Goal: Information Seeking & Learning: Learn about a topic

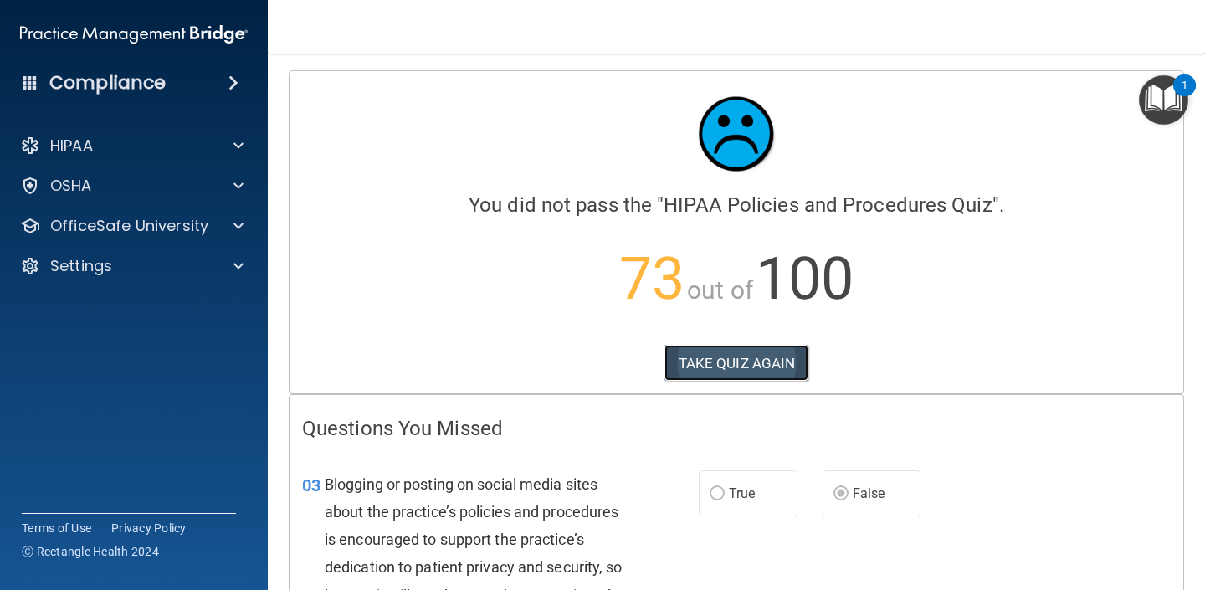
click at [743, 357] on button "TAKE QUIZ AGAIN" at bounding box center [736, 363] width 145 height 37
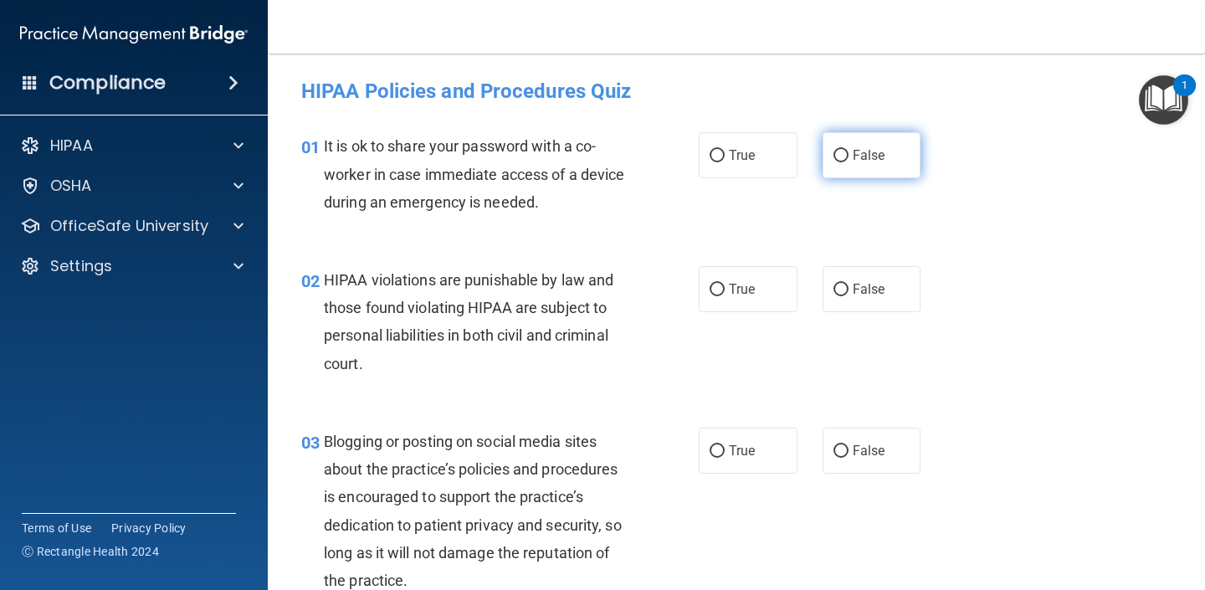
click at [849, 160] on label "False" at bounding box center [872, 155] width 99 height 46
click at [849, 160] on input "False" at bounding box center [841, 156] width 15 height 13
radio input "true"
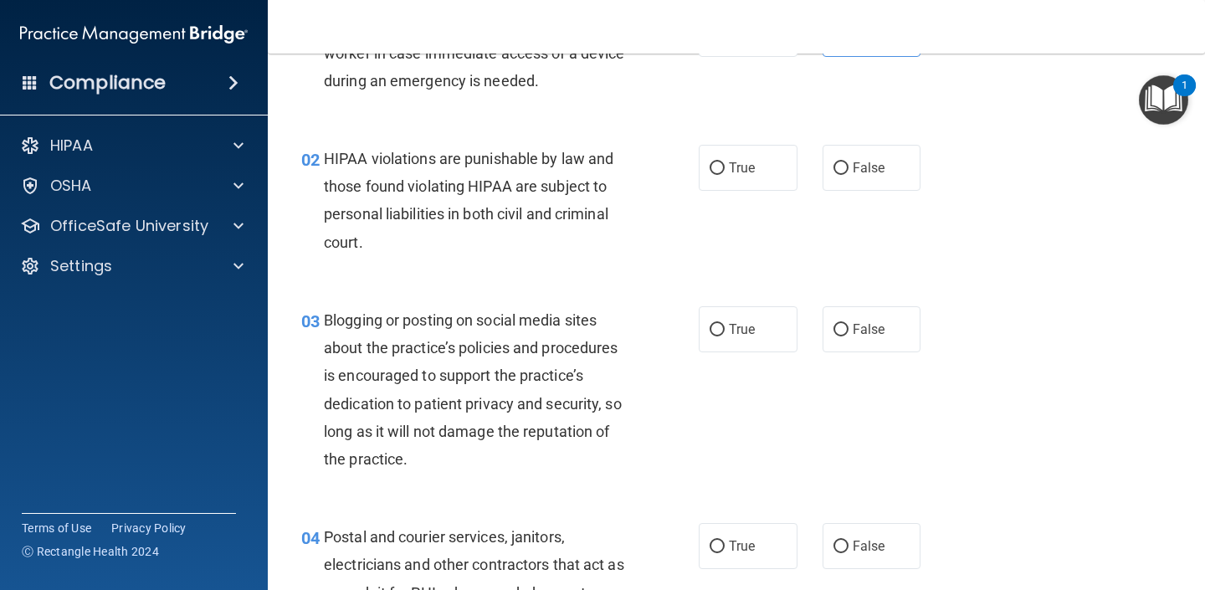
scroll to position [126, 0]
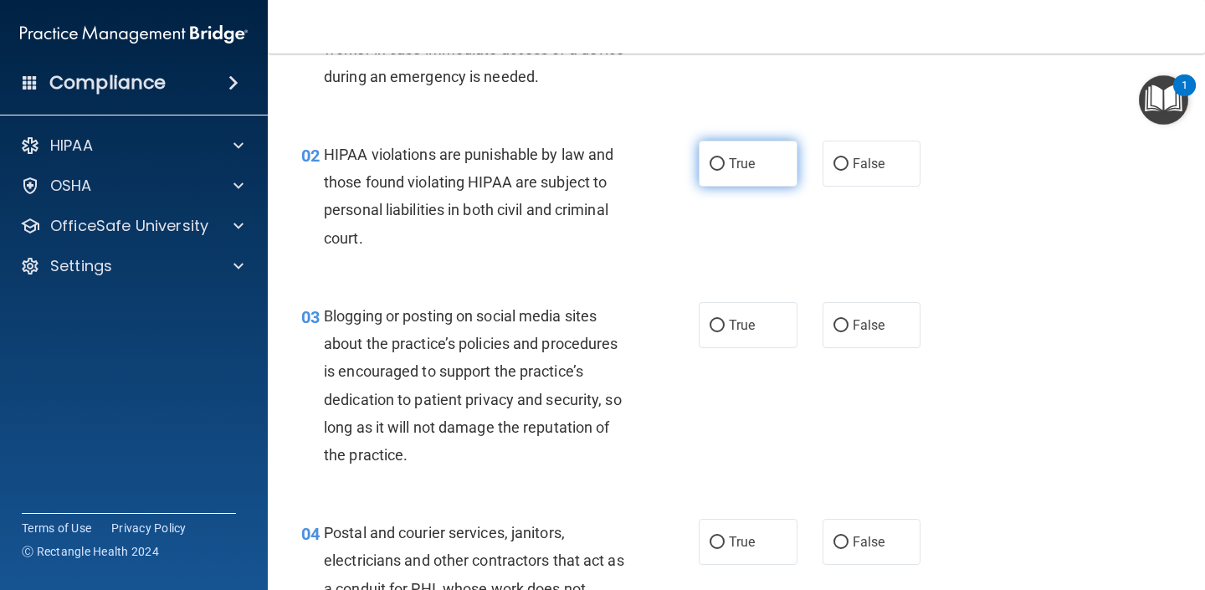
click at [744, 151] on label "True" at bounding box center [748, 164] width 99 height 46
click at [725, 158] on input "True" at bounding box center [717, 164] width 15 height 13
radio input "true"
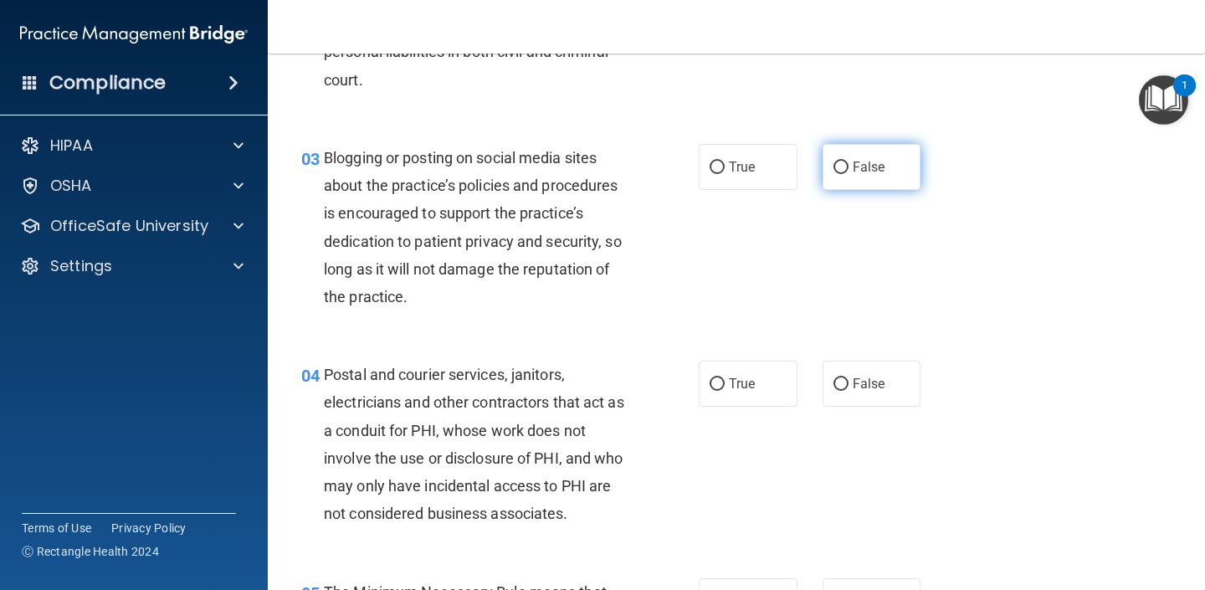
click at [847, 174] on input "False" at bounding box center [841, 168] width 15 height 13
radio input "true"
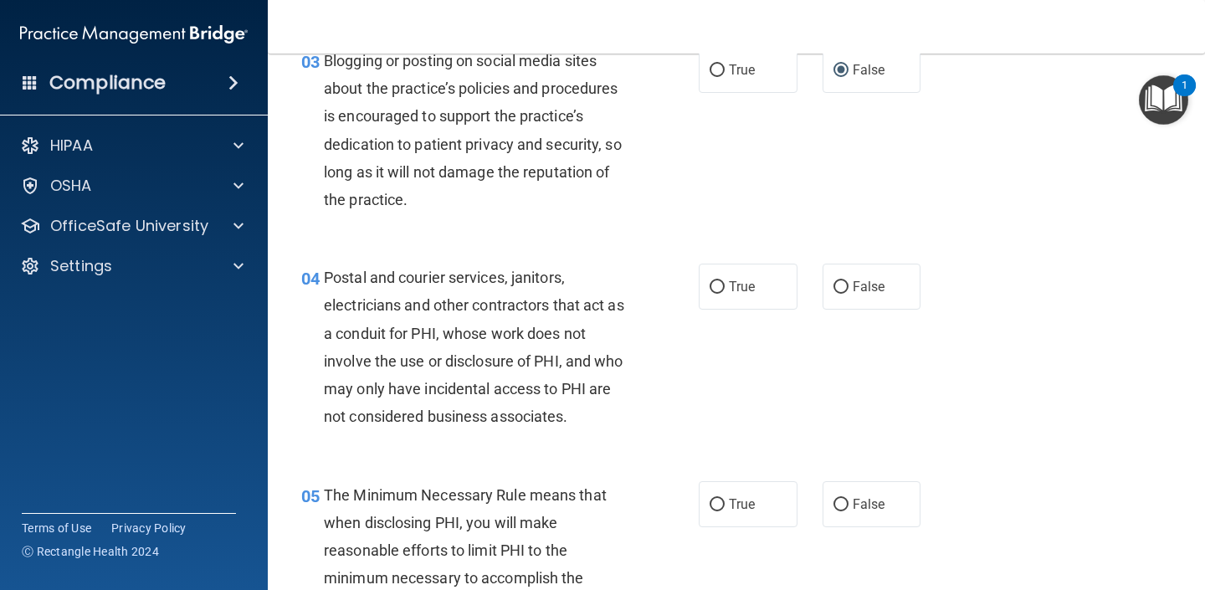
scroll to position [439, 0]
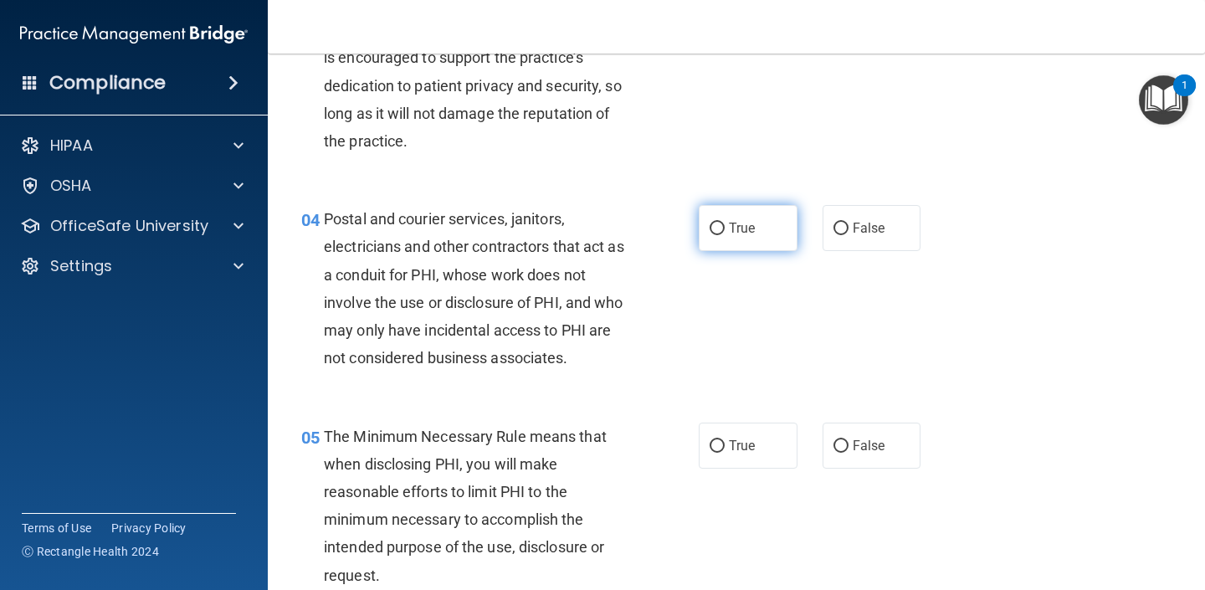
click at [730, 234] on span "True" at bounding box center [742, 228] width 26 height 16
click at [725, 234] on input "True" at bounding box center [717, 229] width 15 height 13
radio input "true"
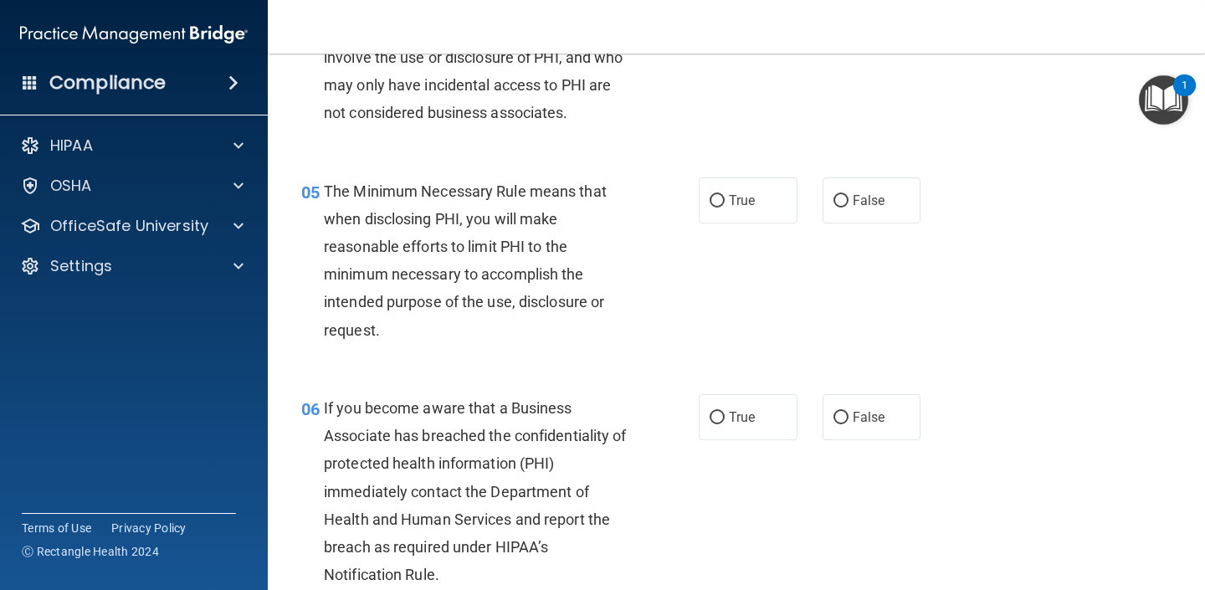
scroll to position [690, 0]
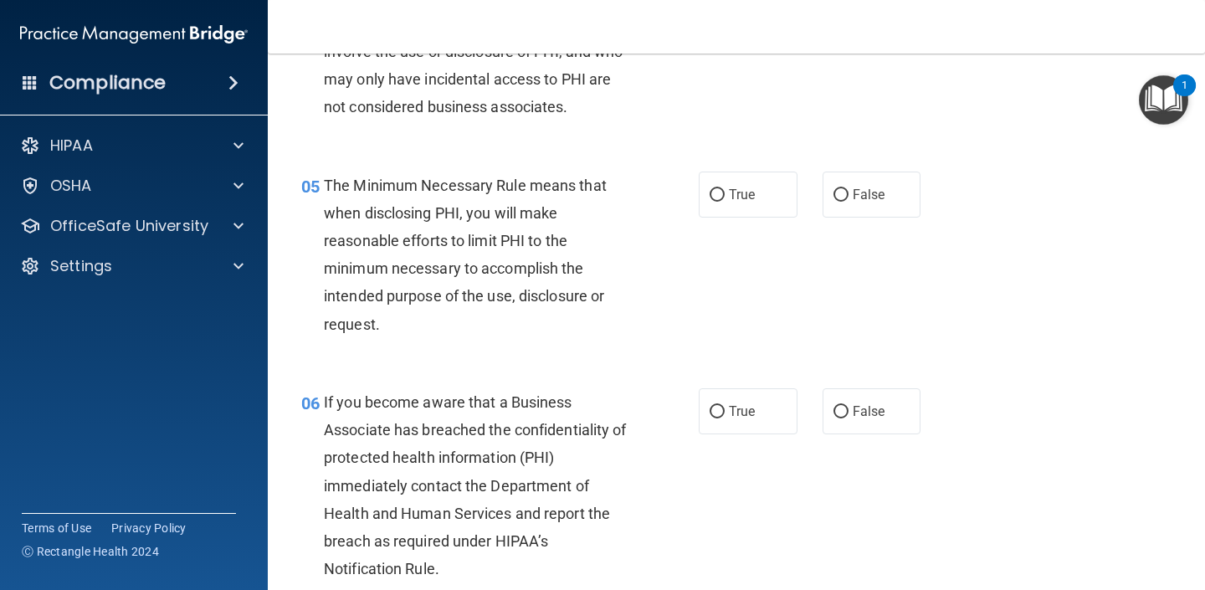
click at [752, 166] on div "05 The Minimum Necessary Rule means that when disclosing PHI, you will make rea…" at bounding box center [736, 259] width 895 height 217
click at [743, 191] on span "True" at bounding box center [742, 195] width 26 height 16
click at [725, 191] on input "True" at bounding box center [717, 195] width 15 height 13
radio input "true"
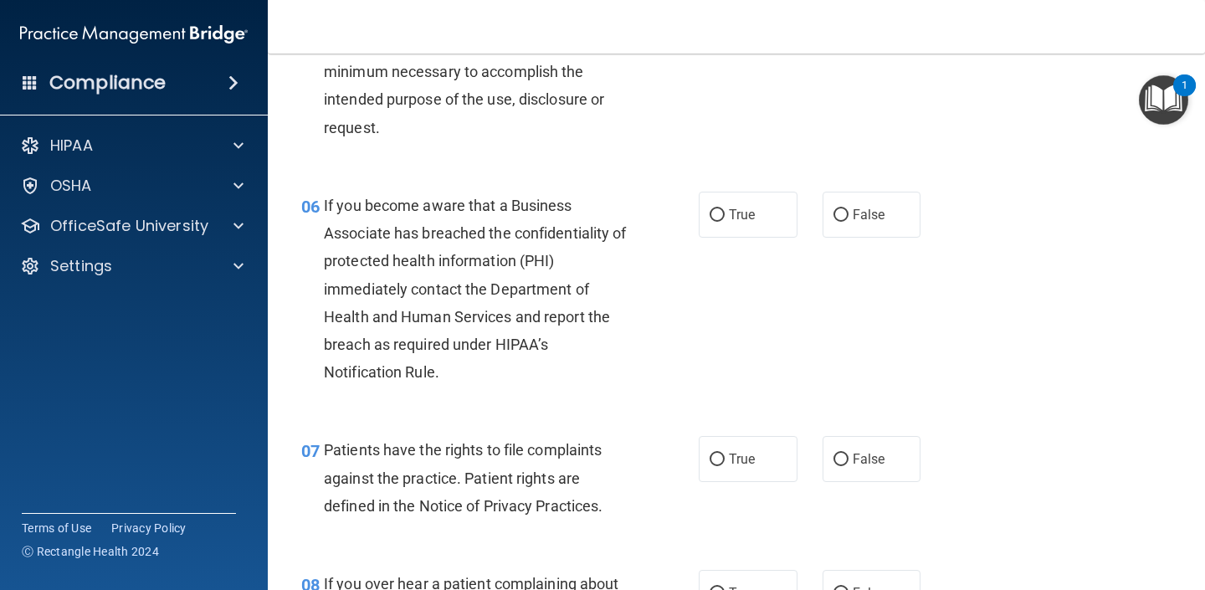
scroll to position [905, 0]
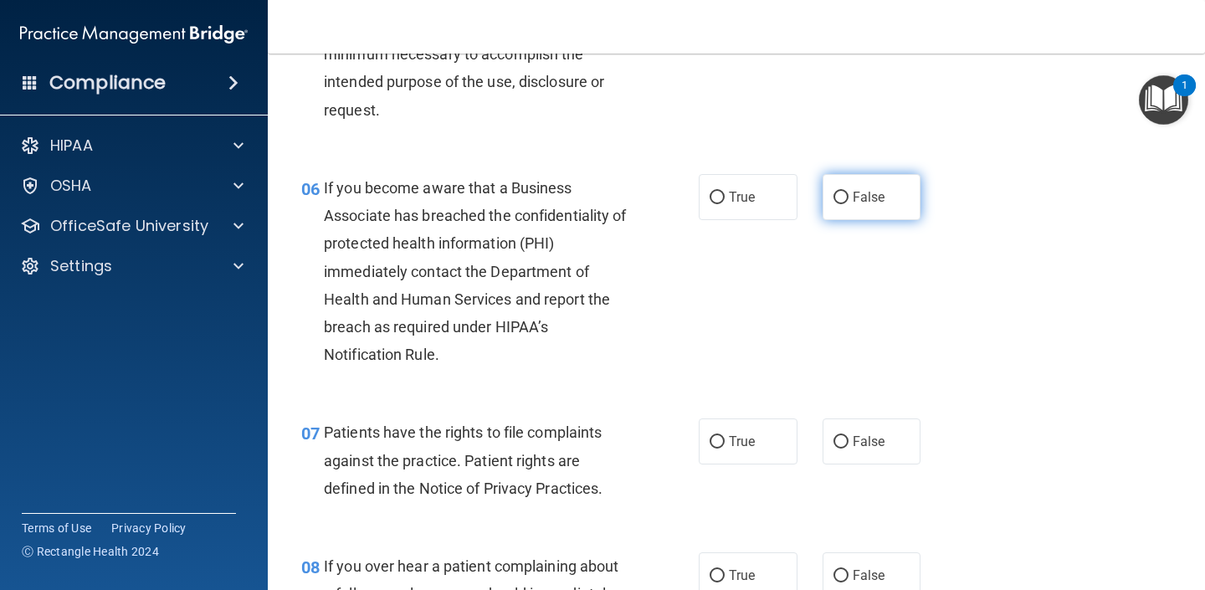
click at [849, 210] on label "False" at bounding box center [872, 197] width 99 height 46
click at [849, 204] on input "False" at bounding box center [841, 198] width 15 height 13
radio input "true"
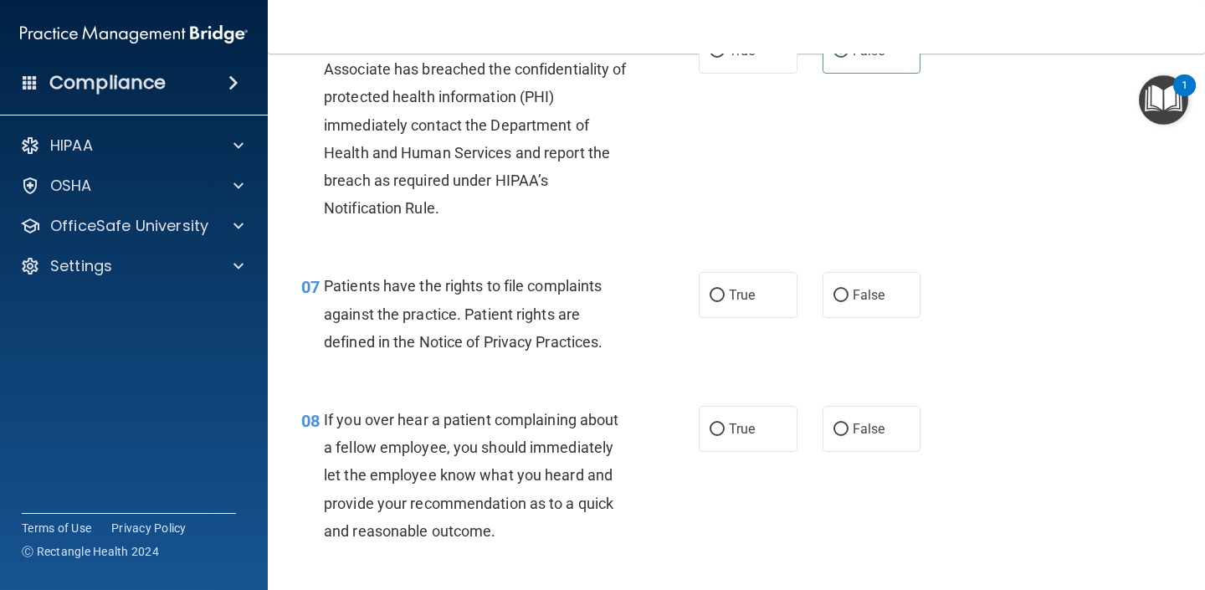
scroll to position [1084, 0]
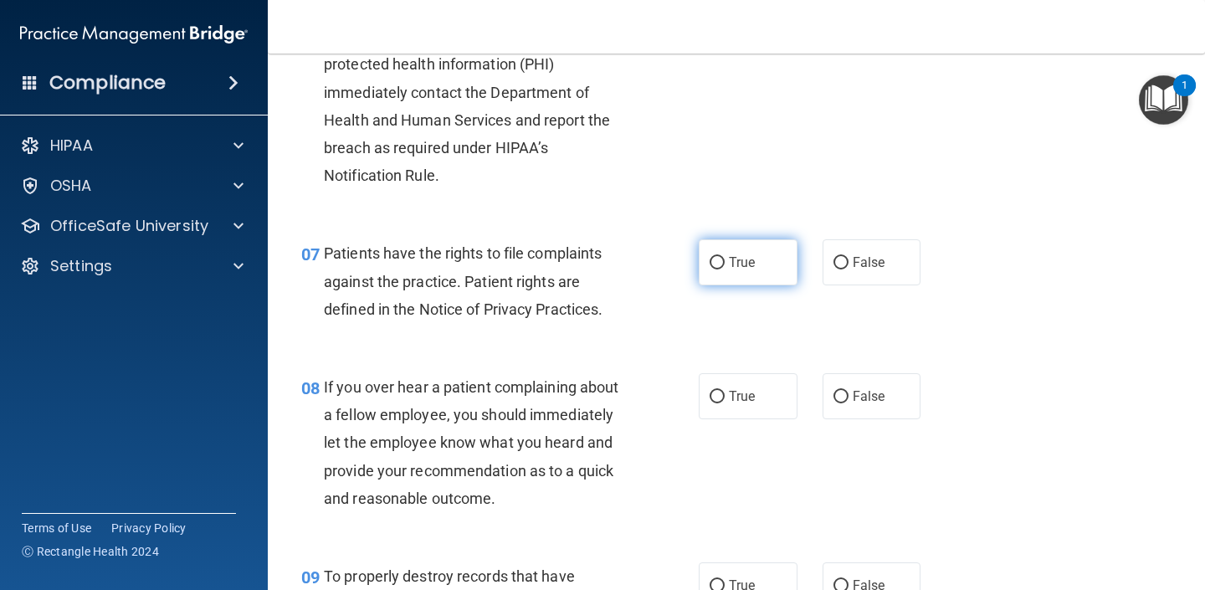
click at [745, 281] on label "True" at bounding box center [748, 262] width 99 height 46
click at [725, 269] on input "True" at bounding box center [717, 263] width 15 height 13
radio input "true"
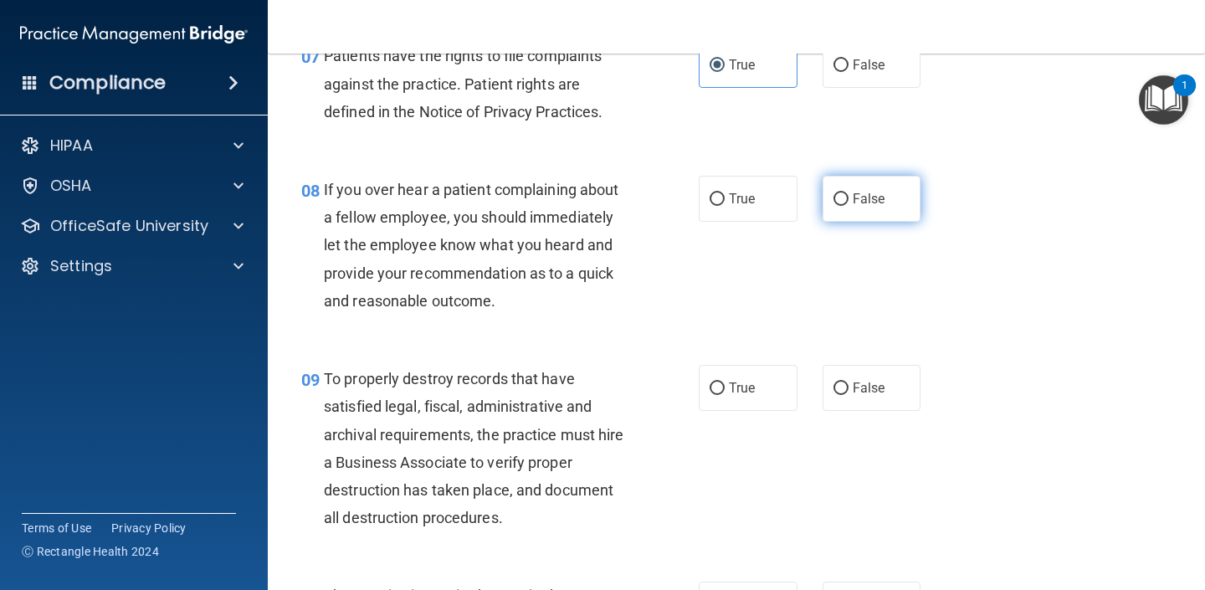
click at [853, 207] on label "False" at bounding box center [872, 199] width 99 height 46
click at [849, 206] on input "False" at bounding box center [841, 199] width 15 height 13
radio input "true"
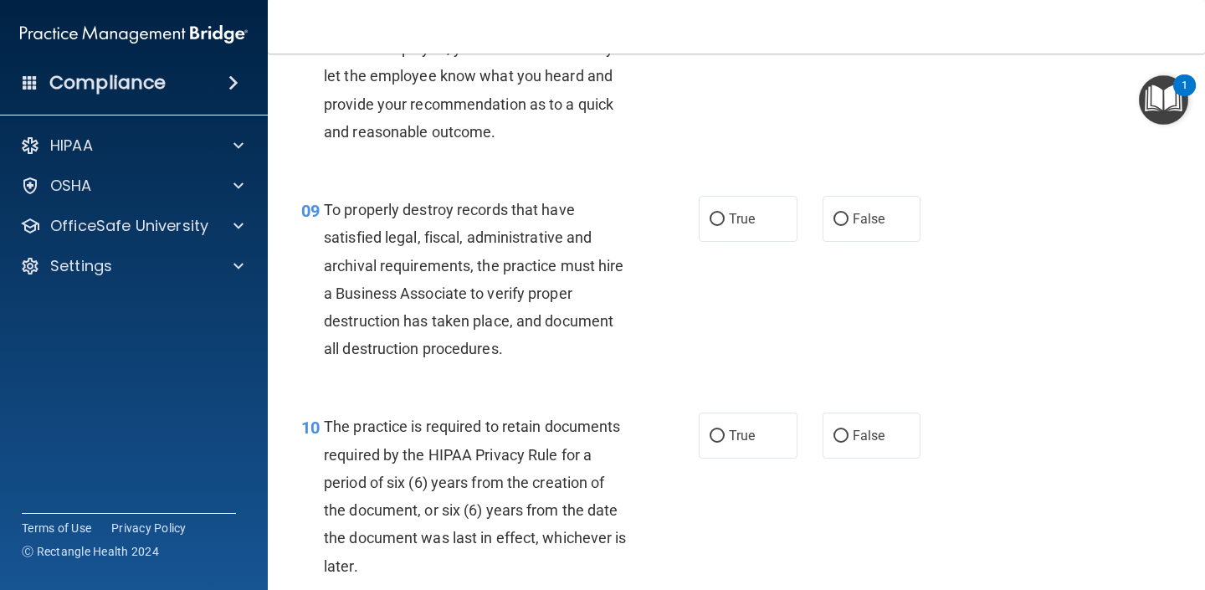
scroll to position [1456, 0]
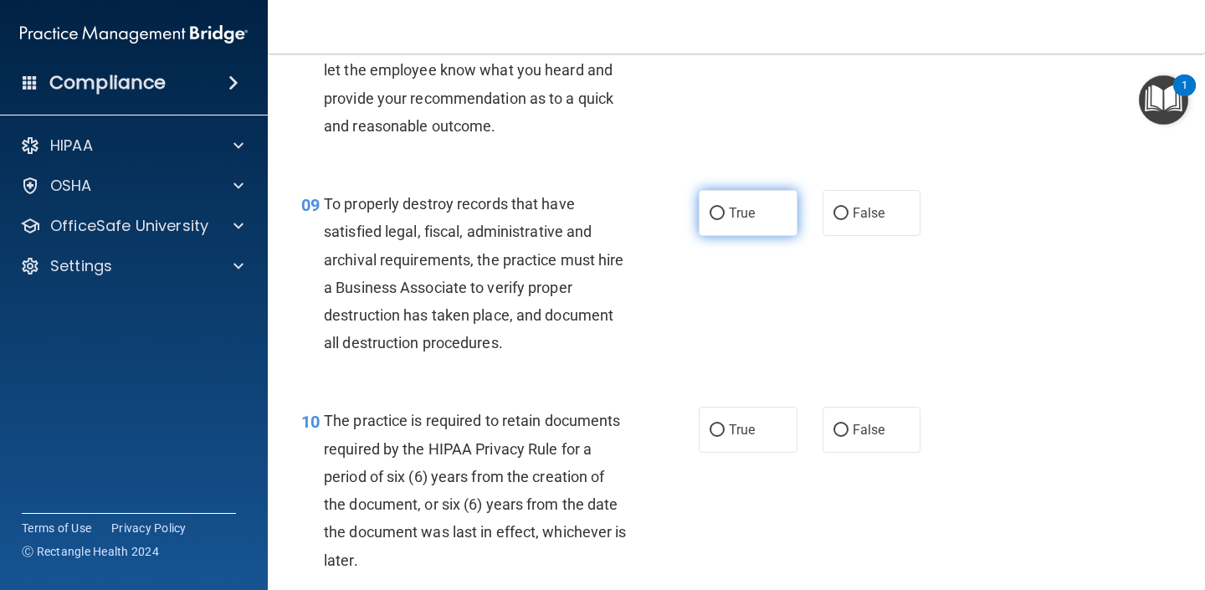
click at [725, 198] on label "True" at bounding box center [748, 213] width 99 height 46
click at [725, 208] on input "True" at bounding box center [717, 214] width 15 height 13
radio input "true"
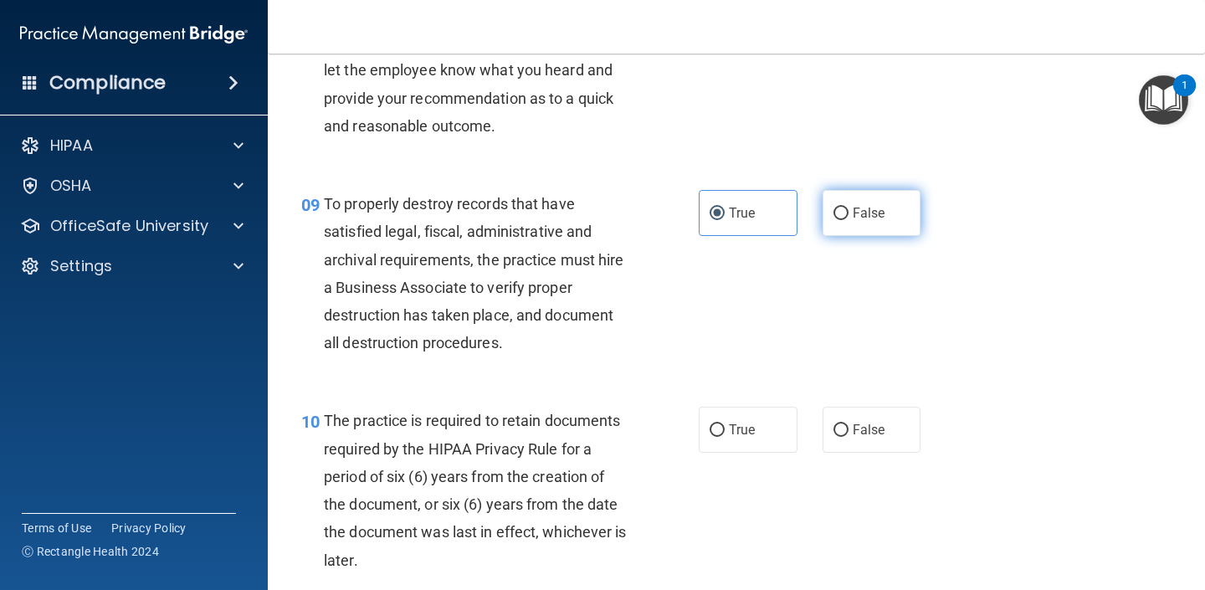
click at [862, 215] on span "False" at bounding box center [869, 213] width 33 height 16
click at [849, 215] on input "False" at bounding box center [841, 214] width 15 height 13
radio input "true"
radio input "false"
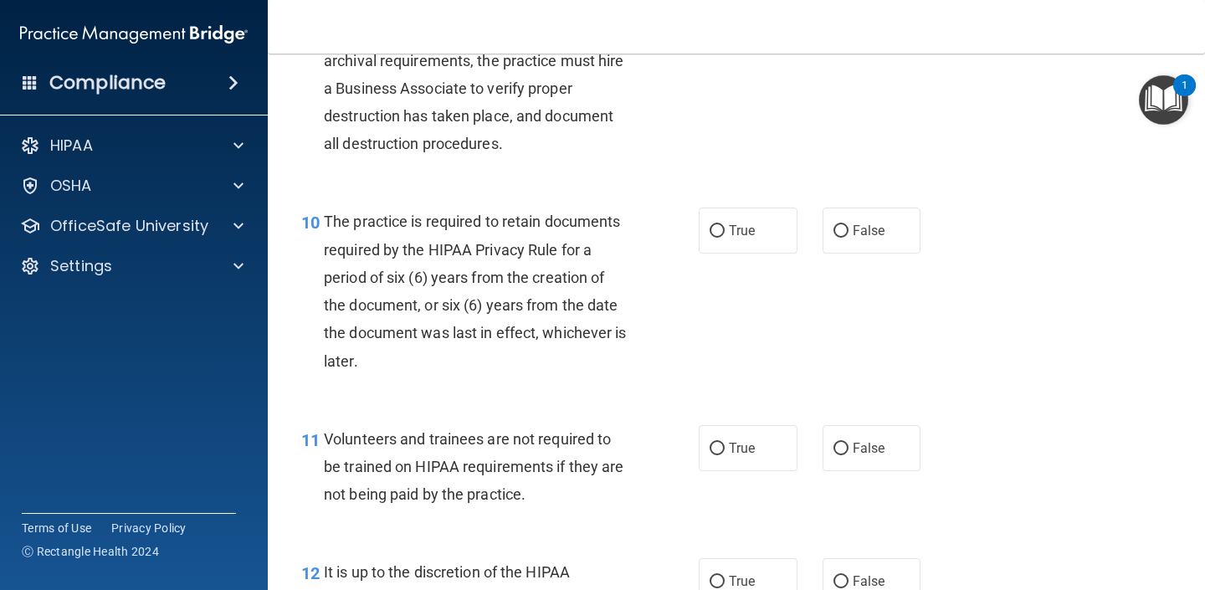
scroll to position [1672, 0]
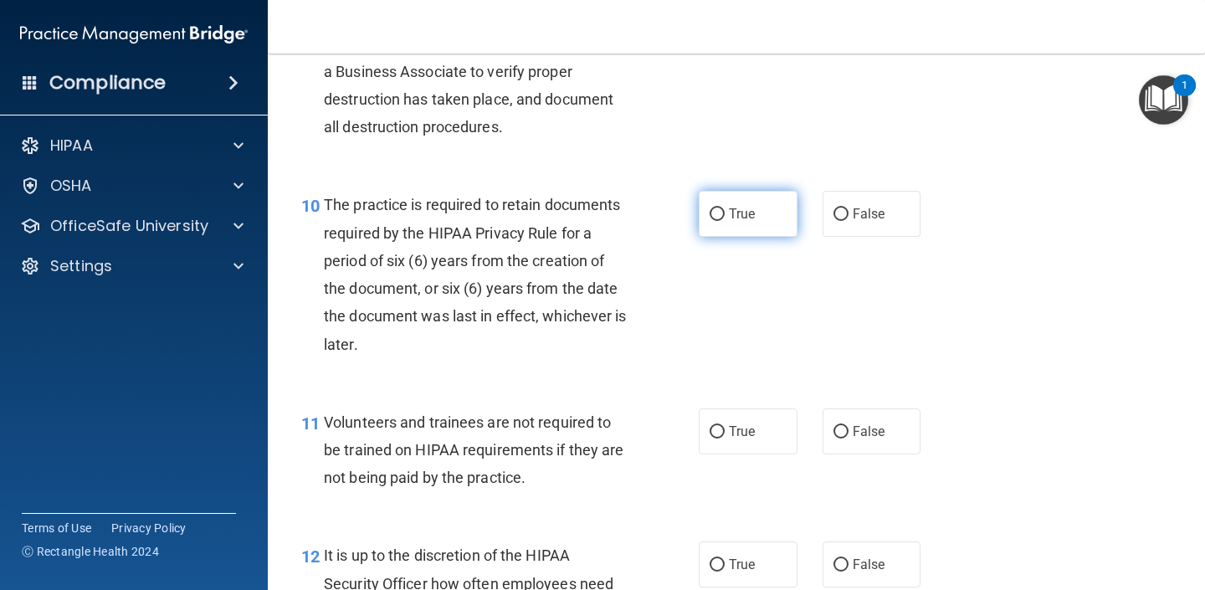
click at [733, 228] on label "True" at bounding box center [748, 214] width 99 height 46
click at [725, 221] on input "True" at bounding box center [717, 214] width 15 height 13
radio input "true"
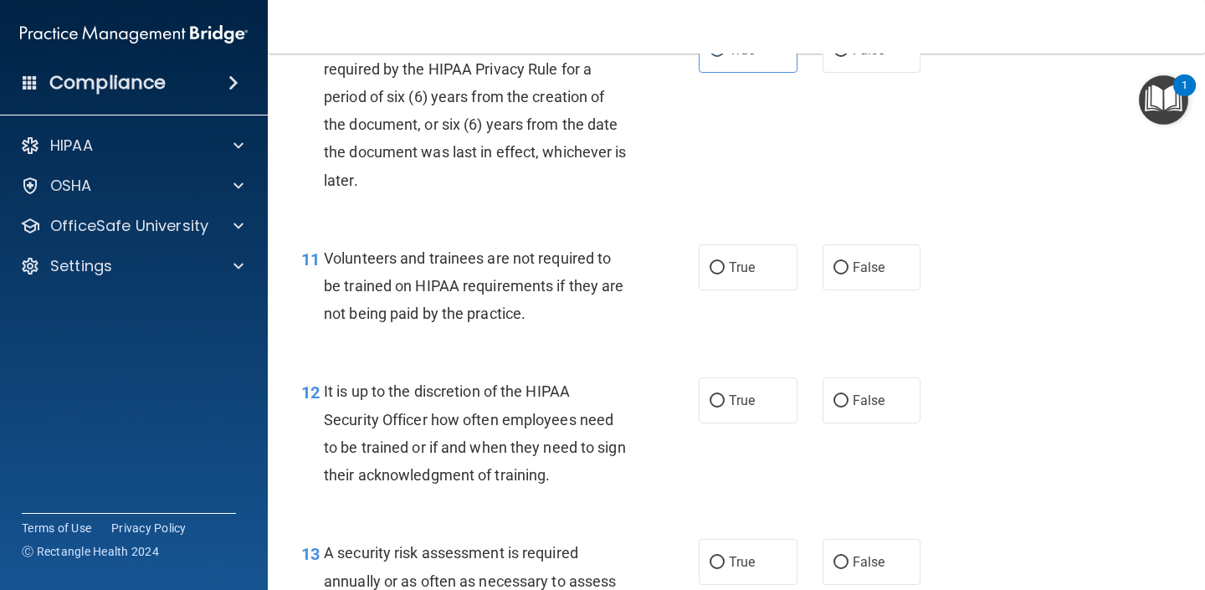
scroll to position [1839, 0]
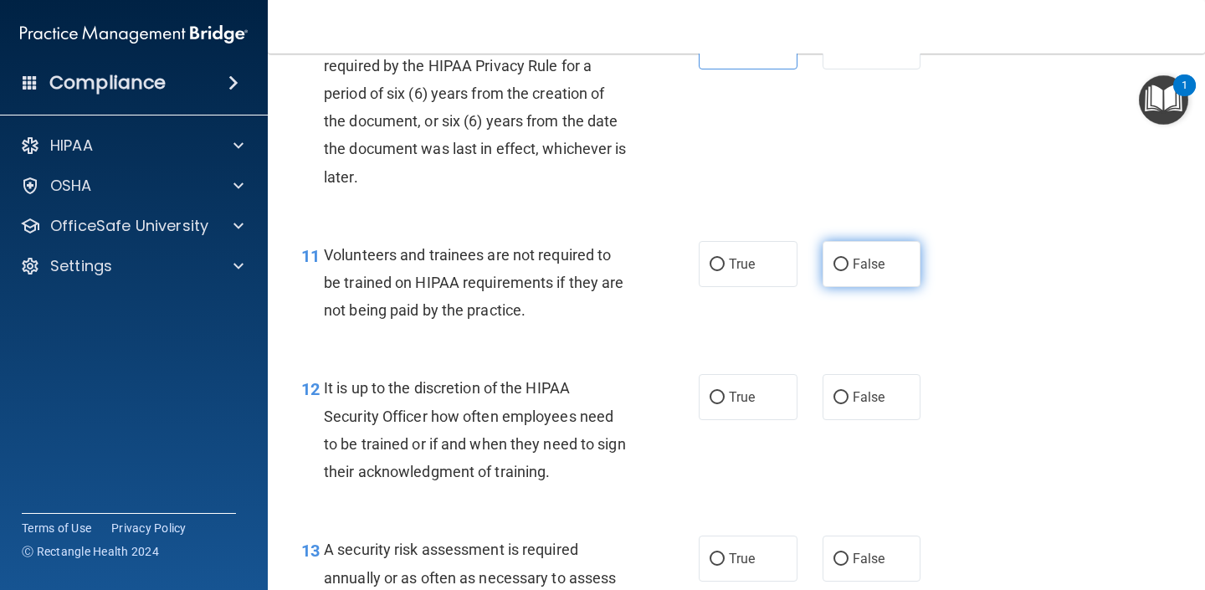
click at [828, 272] on label "False" at bounding box center [872, 264] width 99 height 46
click at [834, 271] on input "False" at bounding box center [841, 265] width 15 height 13
radio input "true"
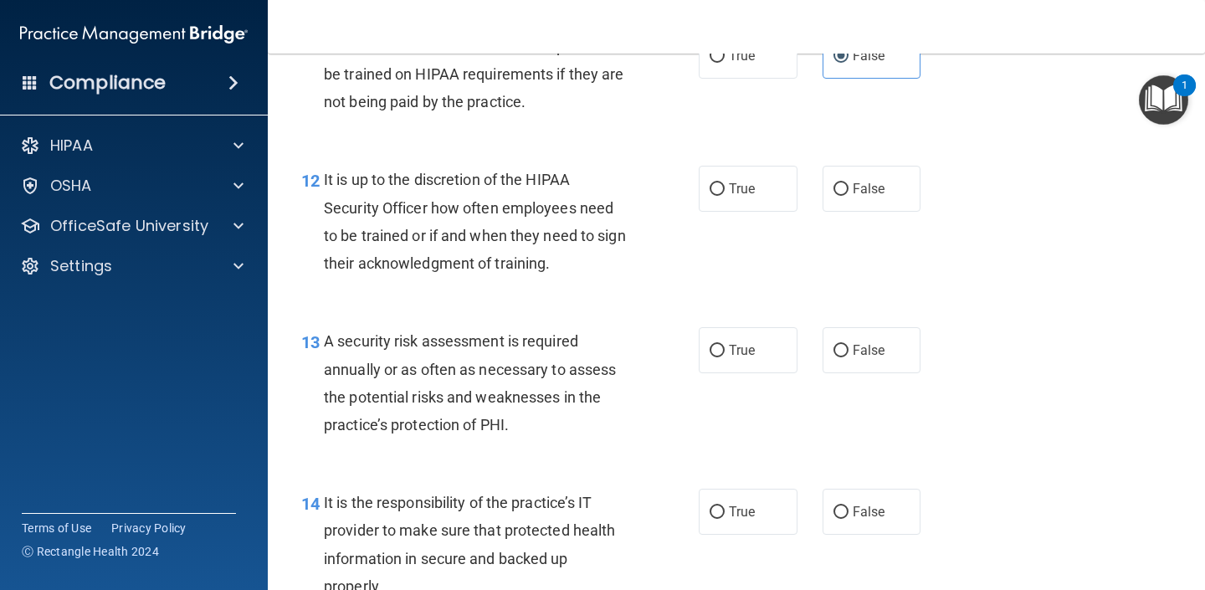
scroll to position [2050, 0]
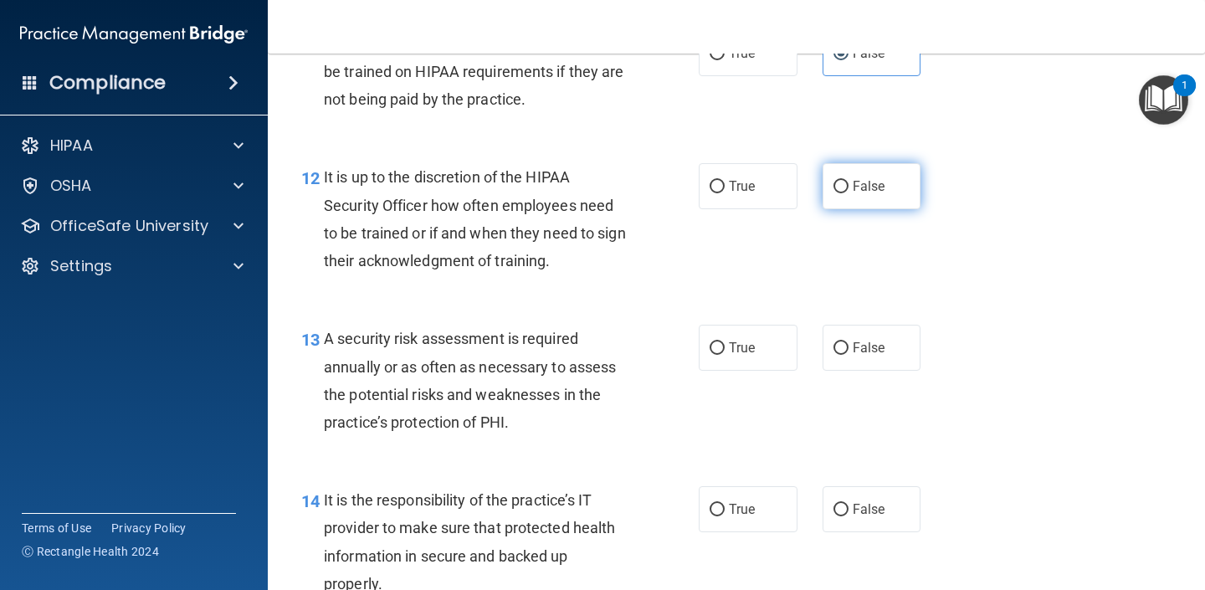
click at [843, 198] on label "False" at bounding box center [872, 186] width 99 height 46
click at [843, 193] on input "False" at bounding box center [841, 187] width 15 height 13
radio input "true"
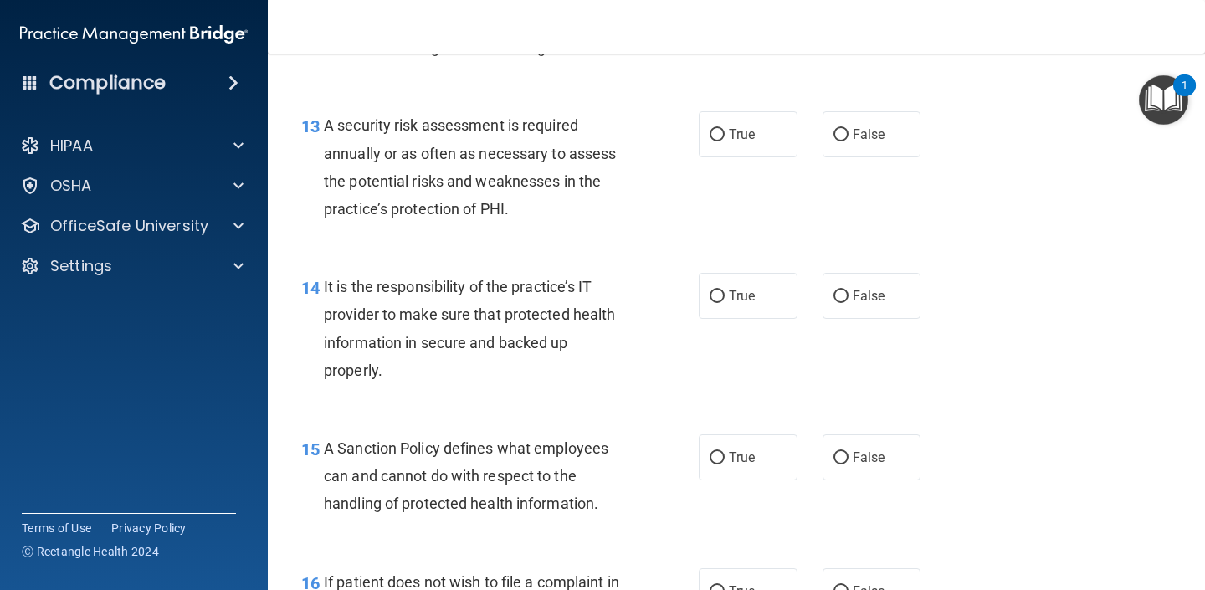
scroll to position [2265, 0]
click at [736, 143] on label "True" at bounding box center [748, 133] width 99 height 46
click at [725, 140] on input "True" at bounding box center [717, 133] width 15 height 13
radio input "true"
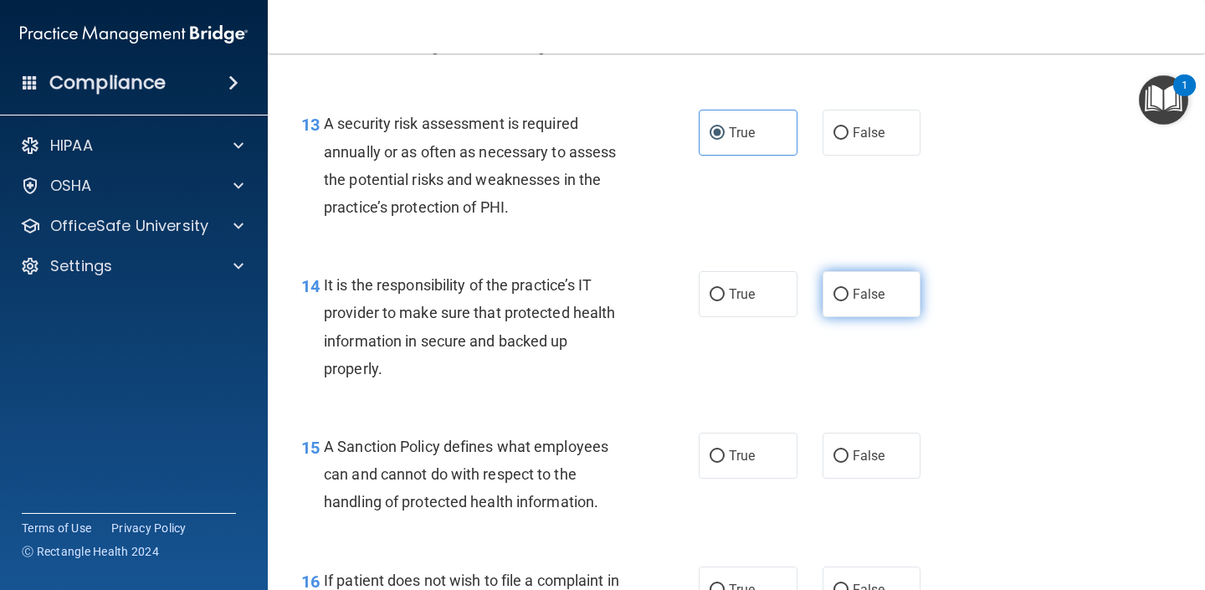
click at [887, 285] on label "False" at bounding box center [872, 294] width 99 height 46
click at [849, 289] on input "False" at bounding box center [841, 295] width 15 height 13
radio input "true"
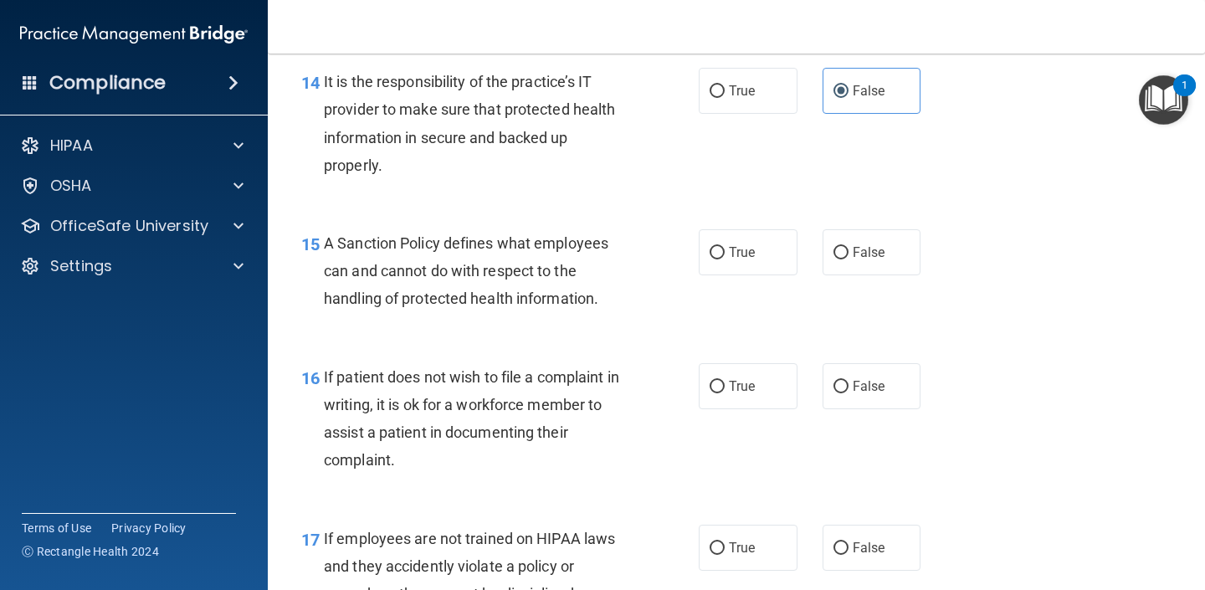
scroll to position [2471, 0]
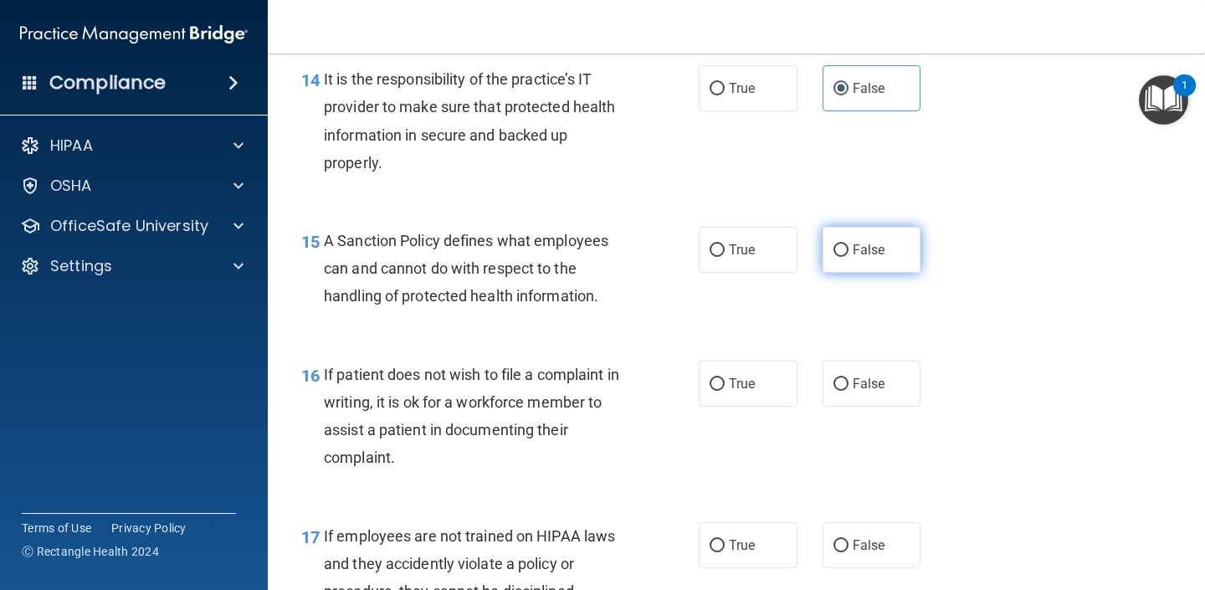
click at [872, 247] on span "False" at bounding box center [869, 250] width 33 height 16
click at [849, 247] on input "False" at bounding box center [841, 250] width 15 height 13
radio input "true"
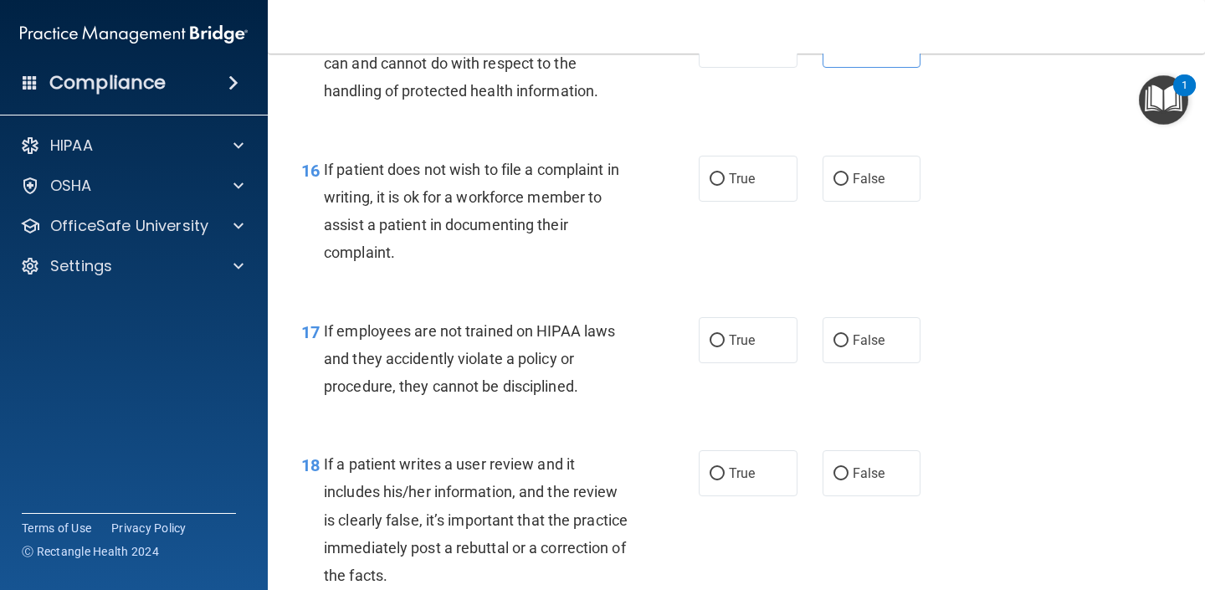
scroll to position [2677, 0]
click at [752, 191] on label "True" at bounding box center [748, 178] width 99 height 46
click at [725, 185] on input "True" at bounding box center [717, 178] width 15 height 13
radio input "true"
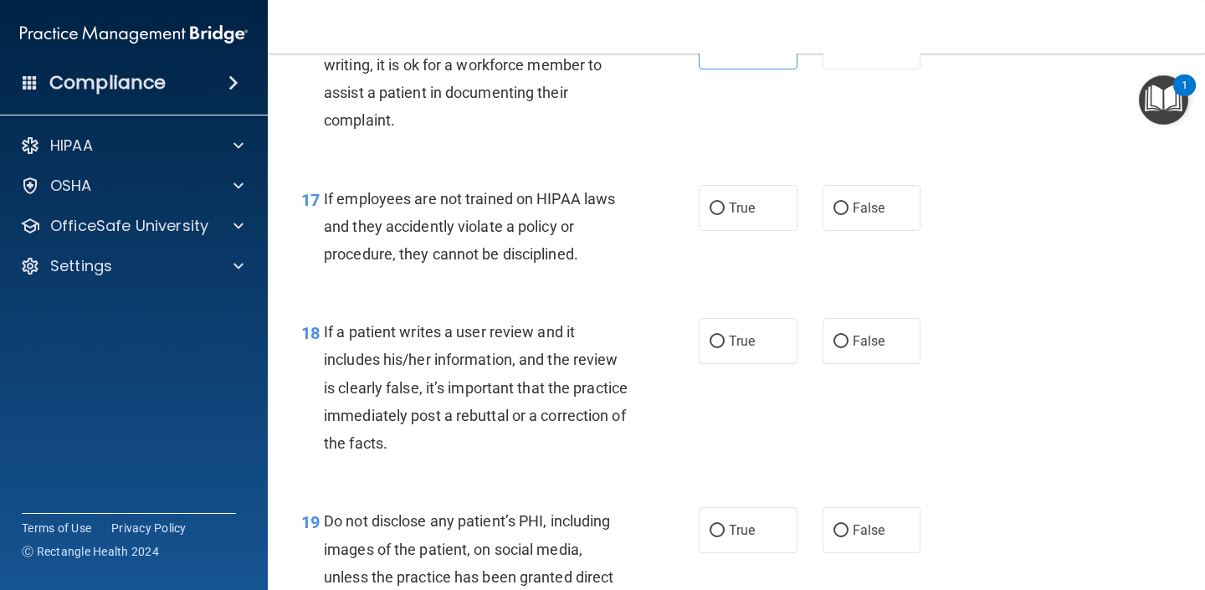
scroll to position [2835, 0]
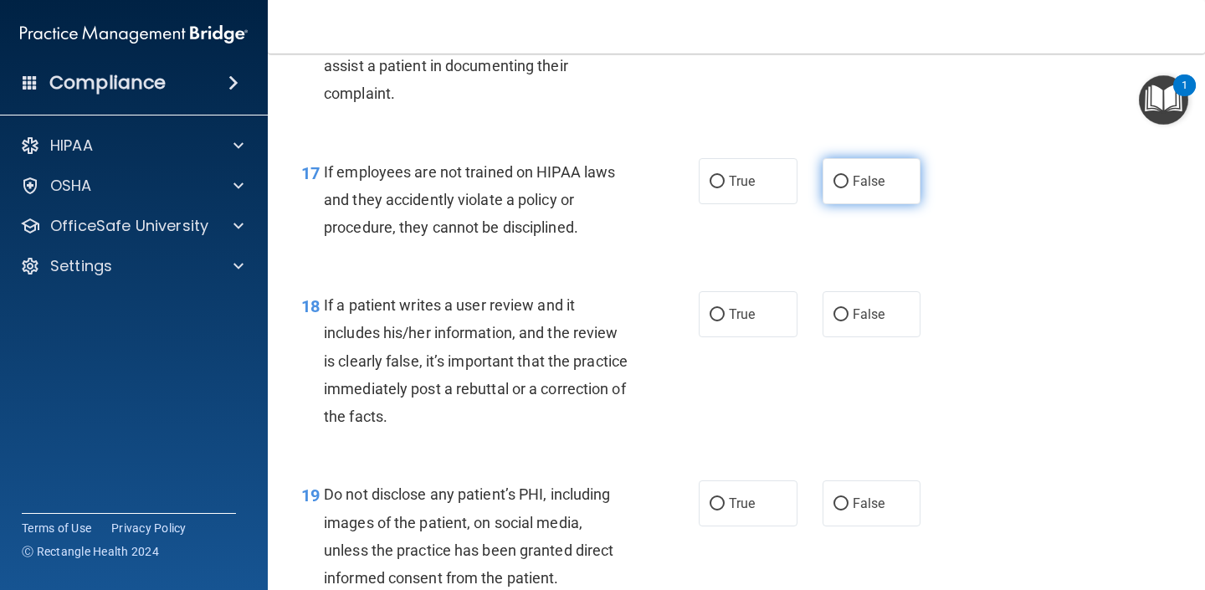
click at [859, 192] on label "False" at bounding box center [872, 181] width 99 height 46
click at [849, 188] on input "False" at bounding box center [841, 182] width 15 height 13
radio input "true"
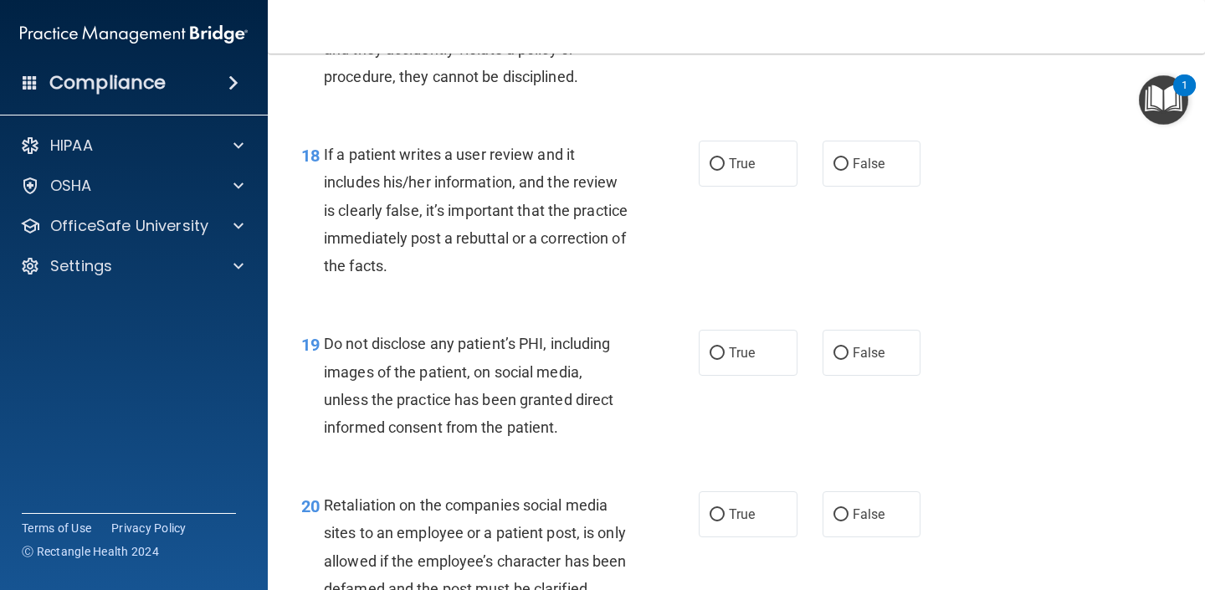
scroll to position [2991, 0]
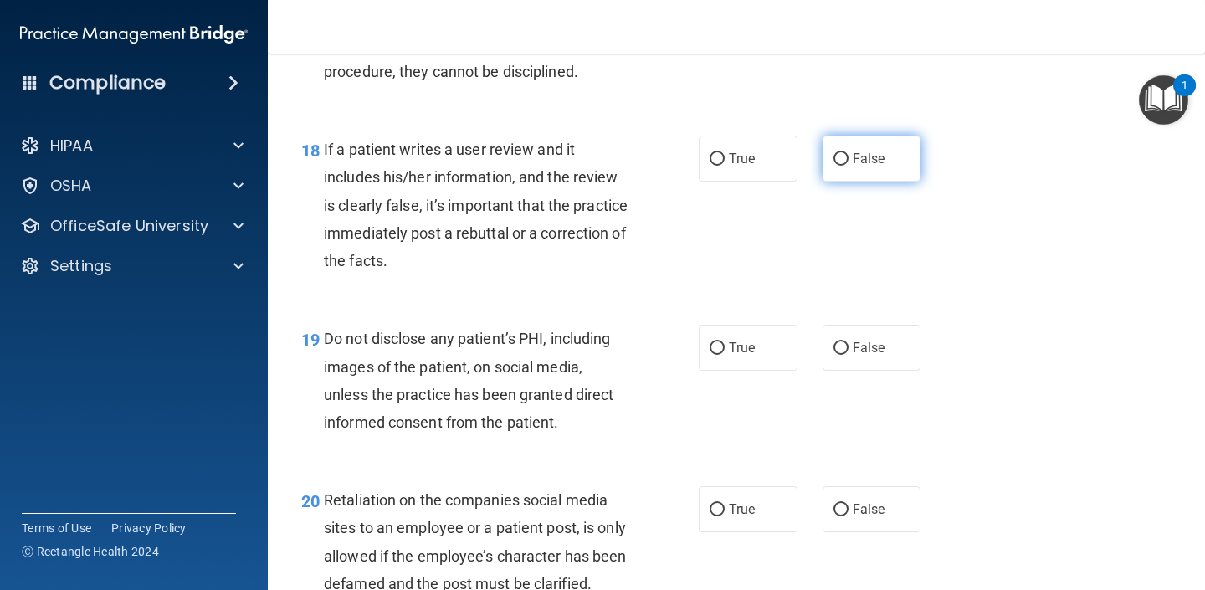
click at [847, 156] on input "False" at bounding box center [841, 159] width 15 height 13
radio input "true"
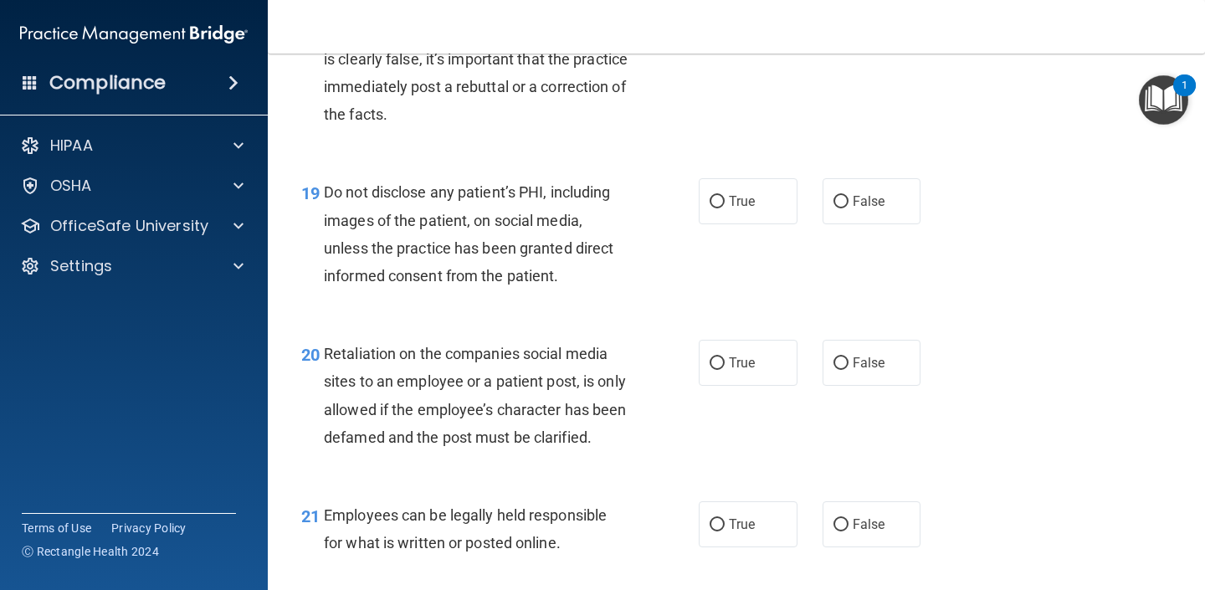
scroll to position [3191, 0]
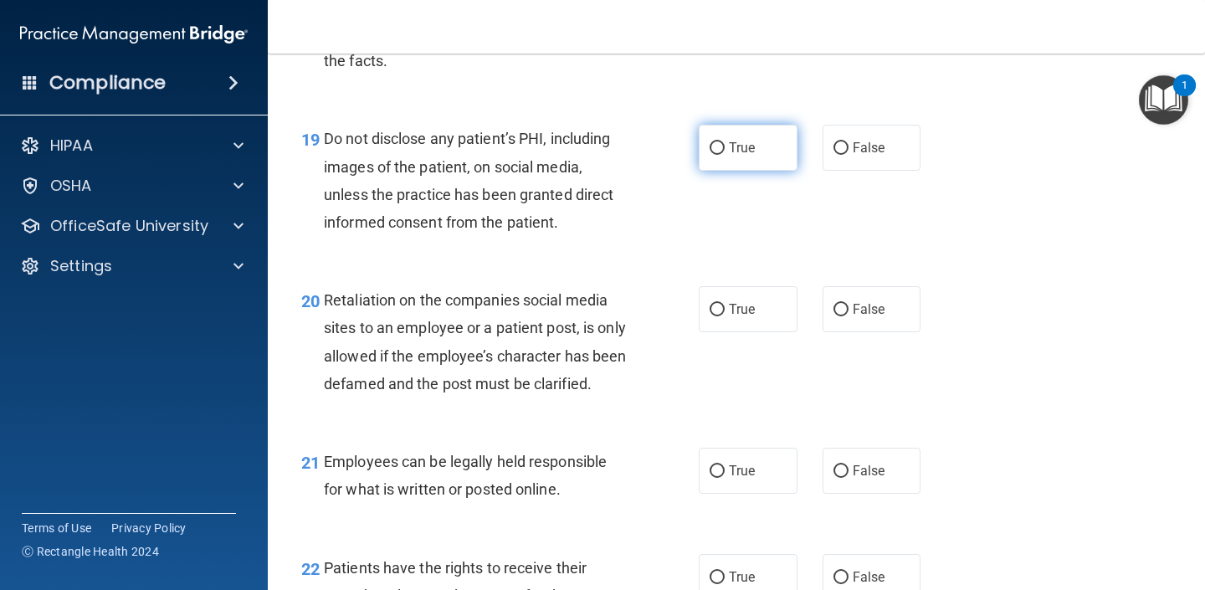
click at [723, 151] on input "True" at bounding box center [717, 148] width 15 height 13
radio input "true"
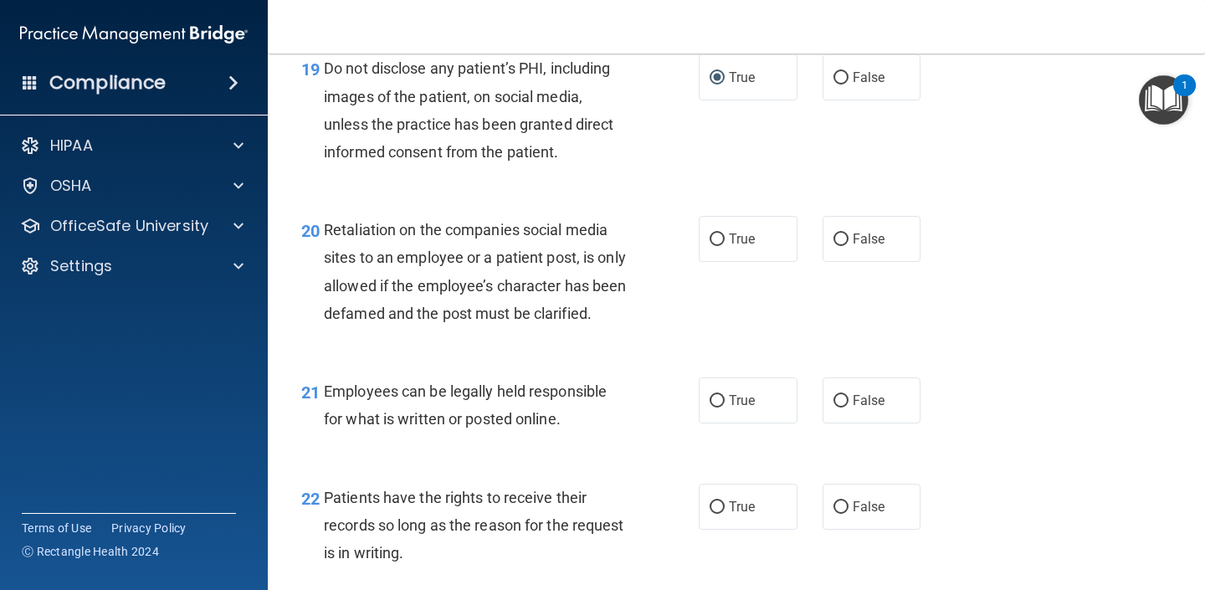
scroll to position [3262, 0]
click at [841, 244] on input "False" at bounding box center [841, 239] width 15 height 13
radio input "true"
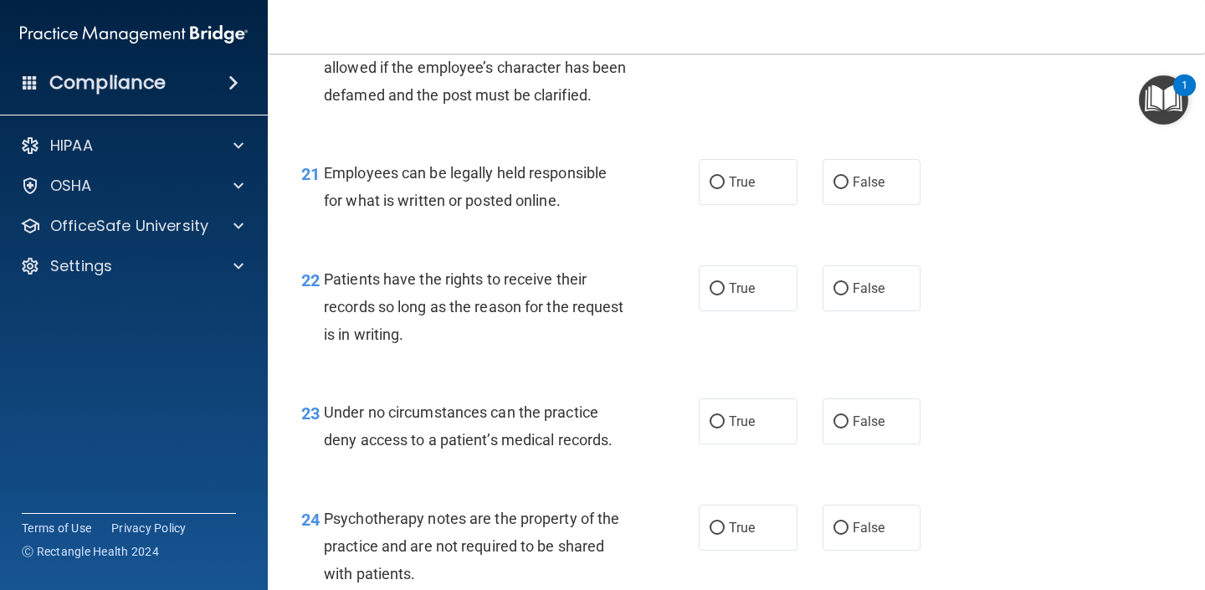
scroll to position [3483, 0]
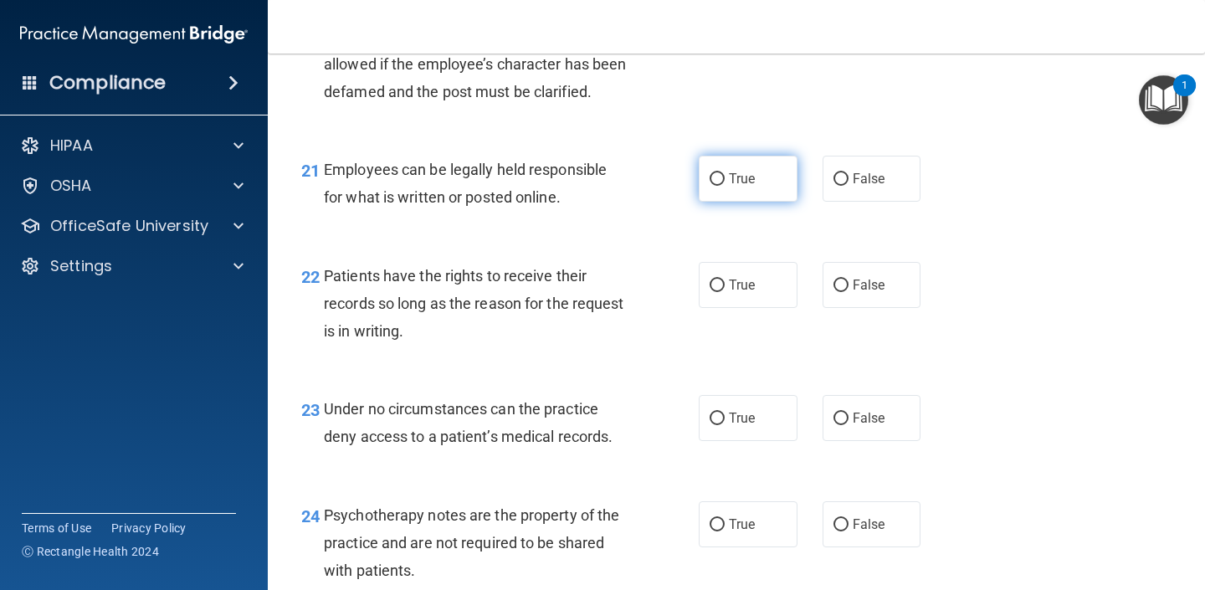
click at [757, 202] on label "True" at bounding box center [748, 179] width 99 height 46
click at [725, 186] on input "True" at bounding box center [717, 179] width 15 height 13
radio input "true"
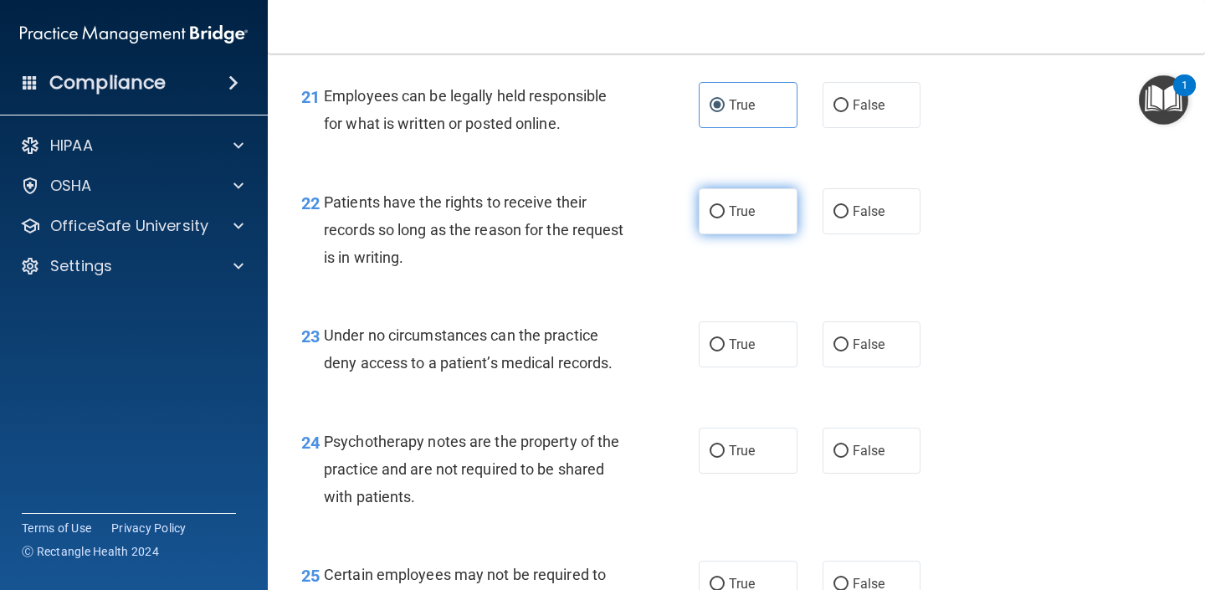
scroll to position [3563, 0]
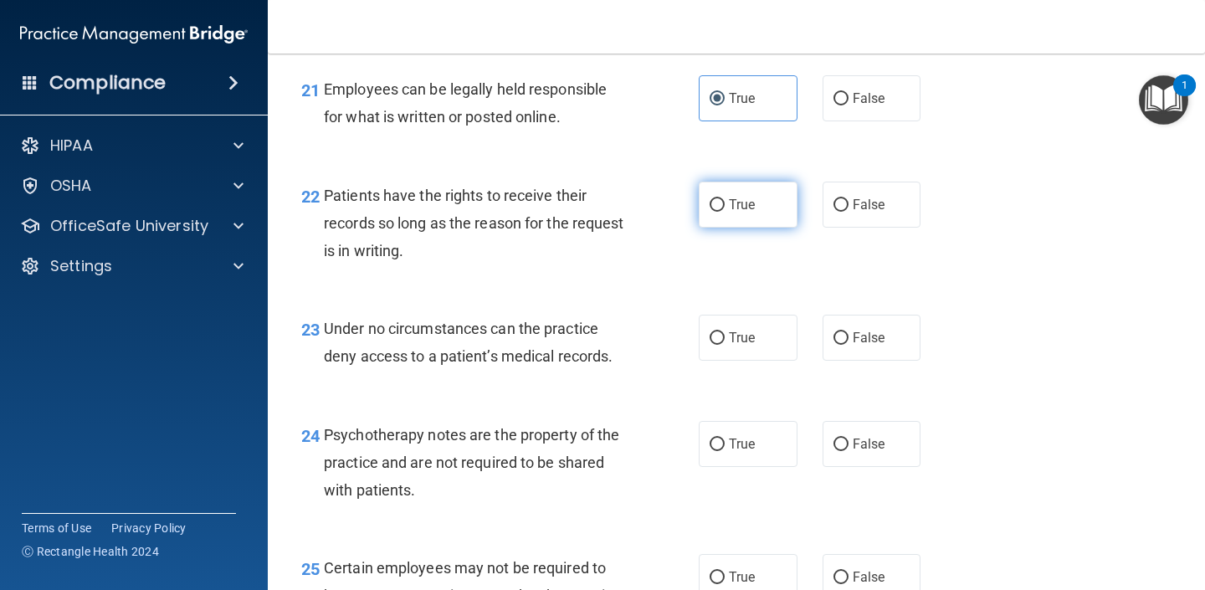
click at [736, 213] on span "True" at bounding box center [742, 205] width 26 height 16
click at [725, 212] on input "True" at bounding box center [717, 205] width 15 height 13
radio input "true"
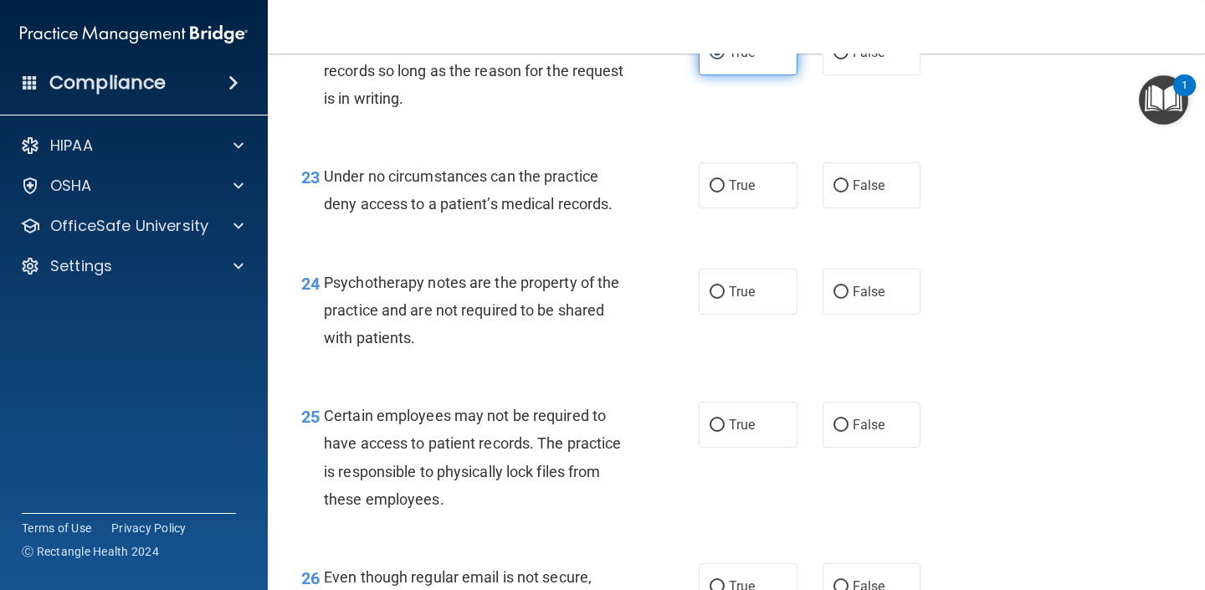
scroll to position [3720, 0]
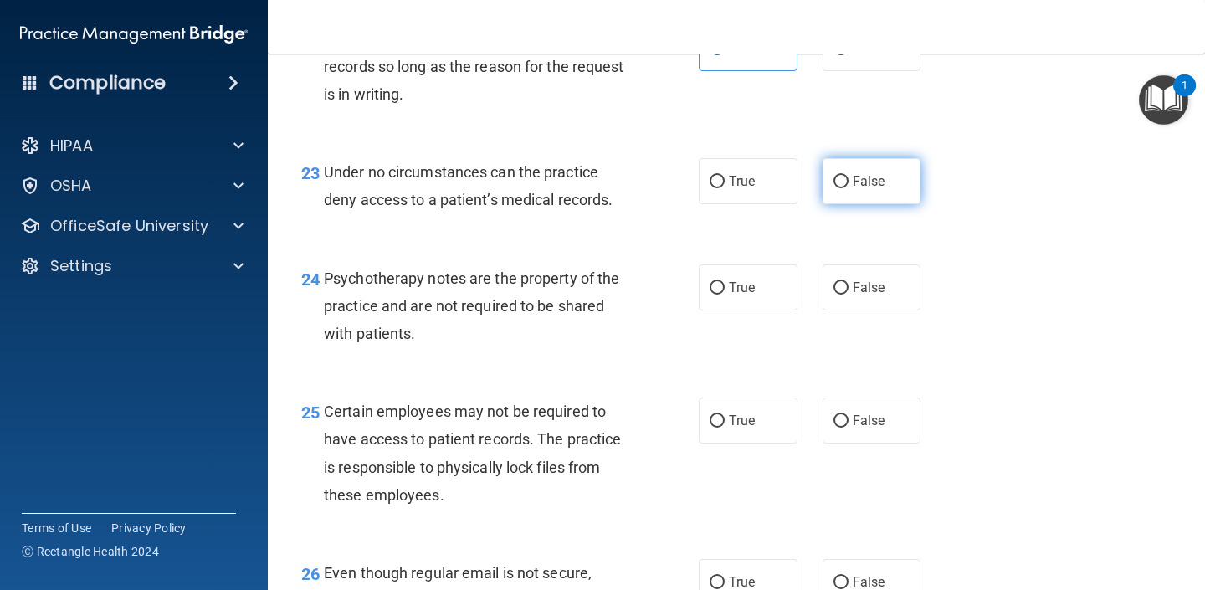
click at [863, 189] on span "False" at bounding box center [869, 181] width 33 height 16
click at [849, 188] on input "False" at bounding box center [841, 182] width 15 height 13
radio input "true"
click at [753, 204] on label "True" at bounding box center [748, 181] width 99 height 46
click at [725, 188] on input "True" at bounding box center [717, 182] width 15 height 13
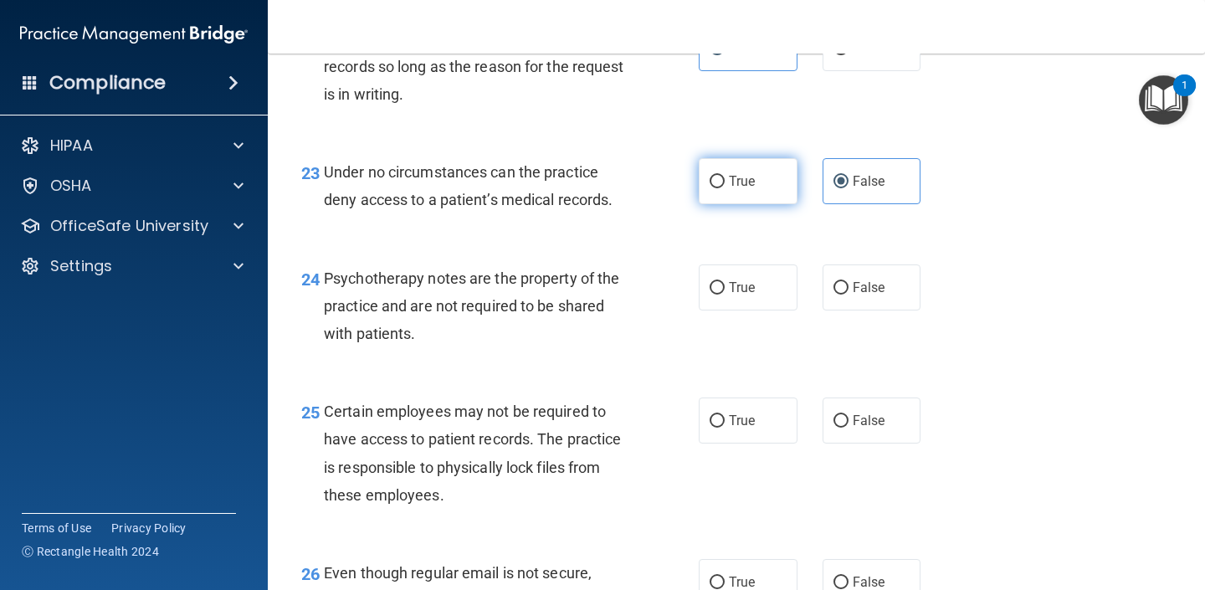
radio input "true"
click at [859, 189] on span "False" at bounding box center [869, 181] width 33 height 16
click at [849, 188] on input "False" at bounding box center [841, 182] width 15 height 13
radio input "true"
radio input "false"
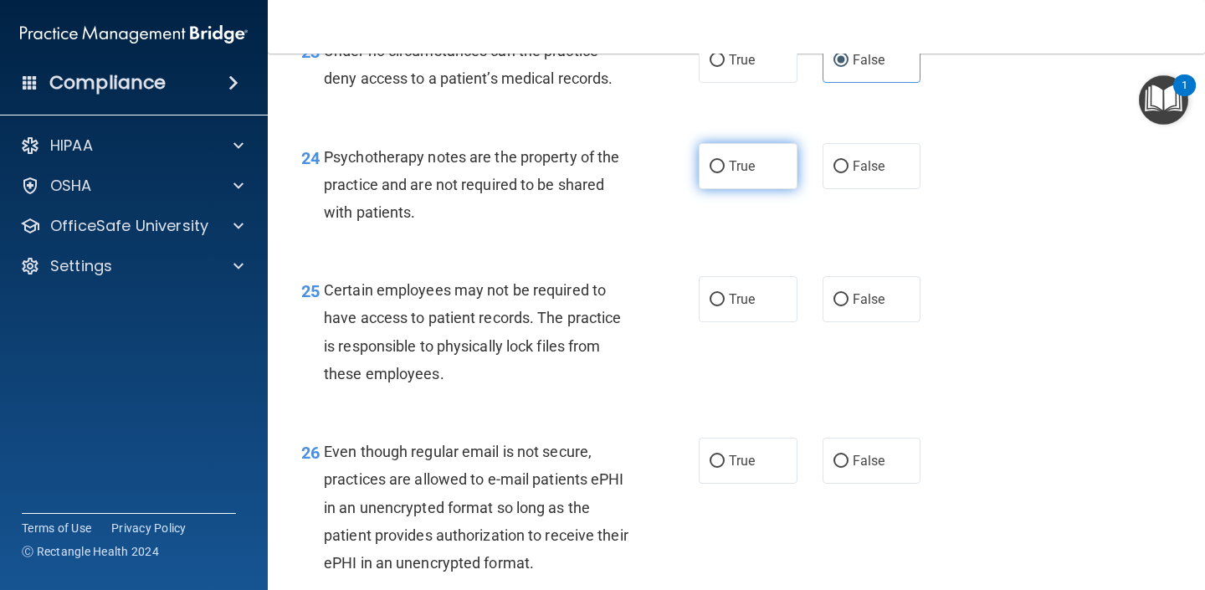
click at [742, 174] on span "True" at bounding box center [742, 166] width 26 height 16
click at [725, 173] on input "True" at bounding box center [717, 167] width 15 height 13
radio input "true"
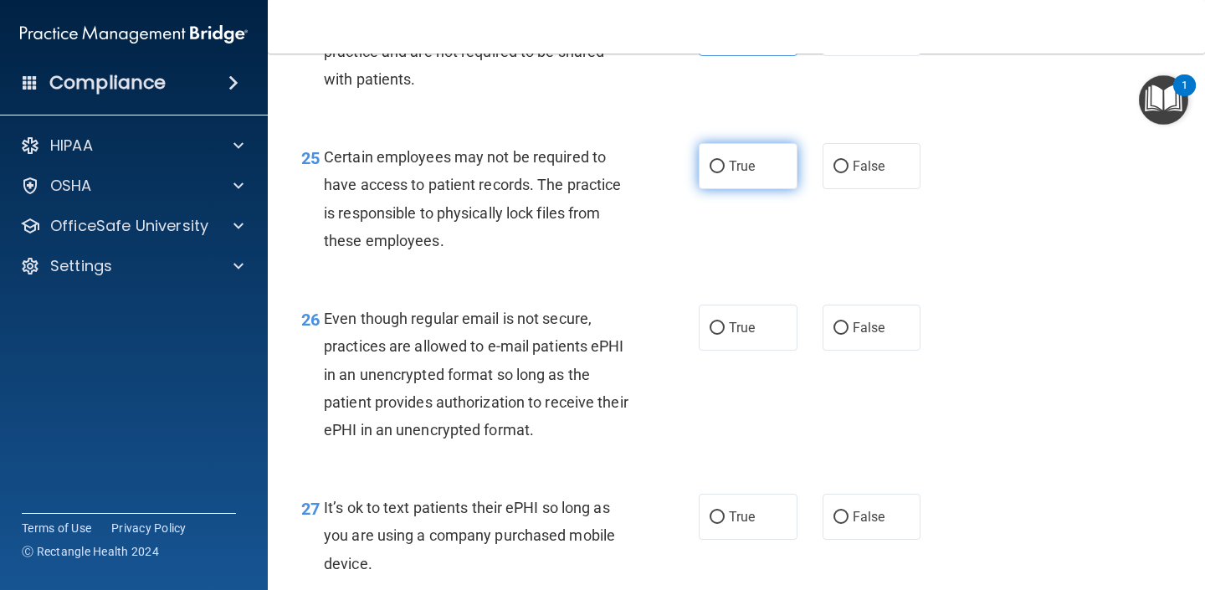
scroll to position [3975, 0]
click at [748, 188] on label "True" at bounding box center [748, 165] width 99 height 46
click at [725, 172] on input "True" at bounding box center [717, 166] width 15 height 13
radio input "true"
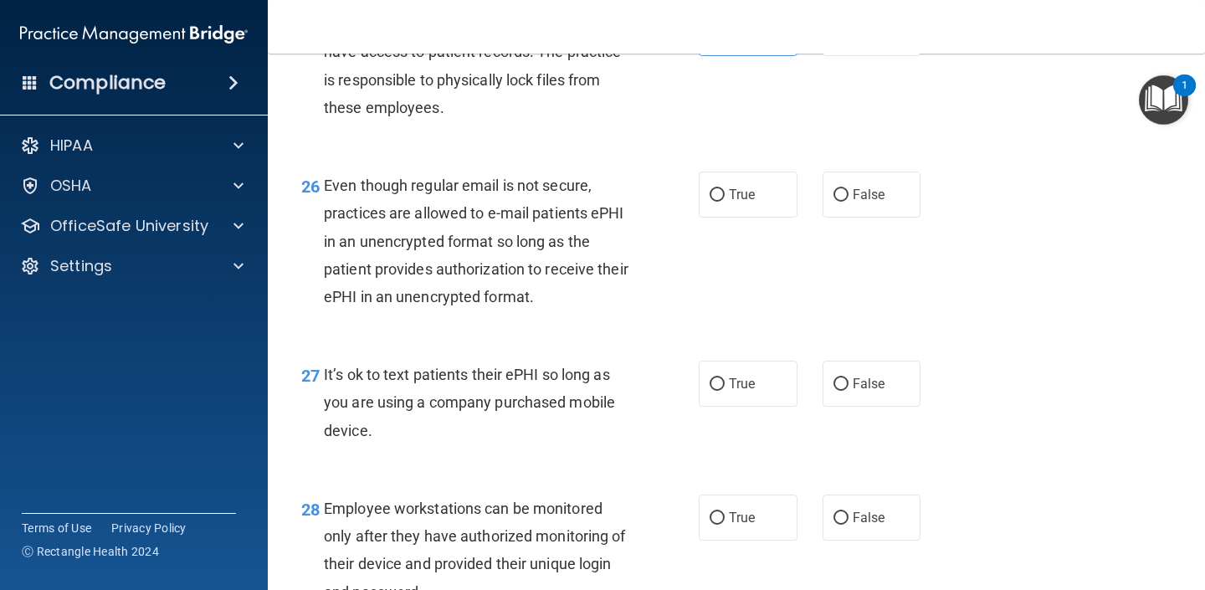
scroll to position [4141, 0]
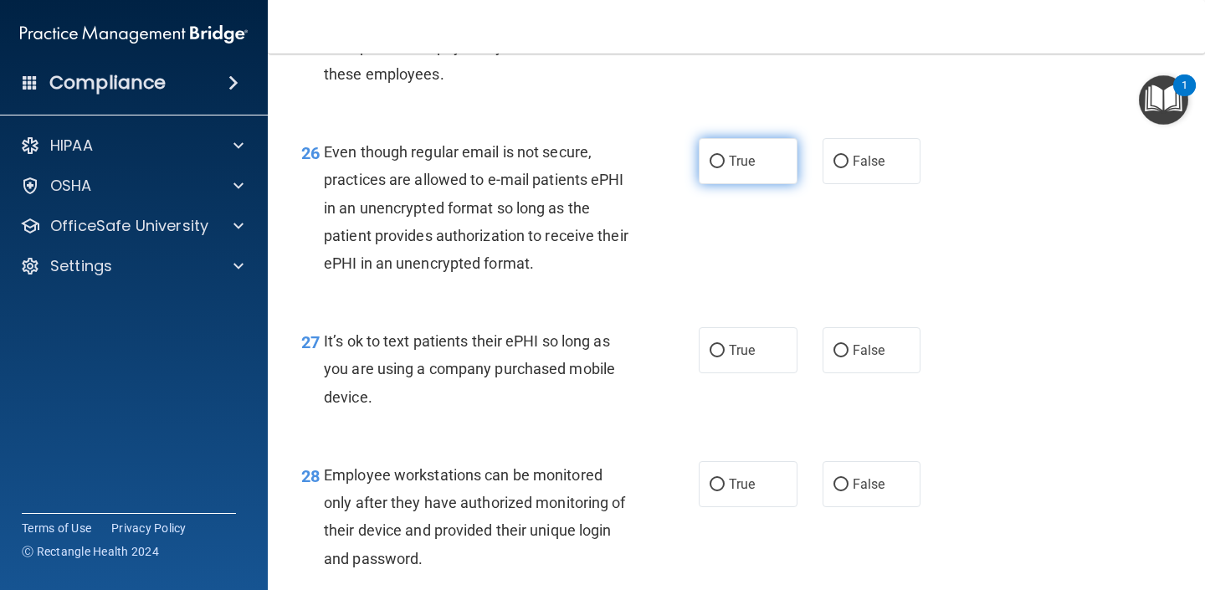
click at [735, 184] on label "True" at bounding box center [748, 161] width 99 height 46
click at [725, 168] on input "True" at bounding box center [717, 162] width 15 height 13
radio input "true"
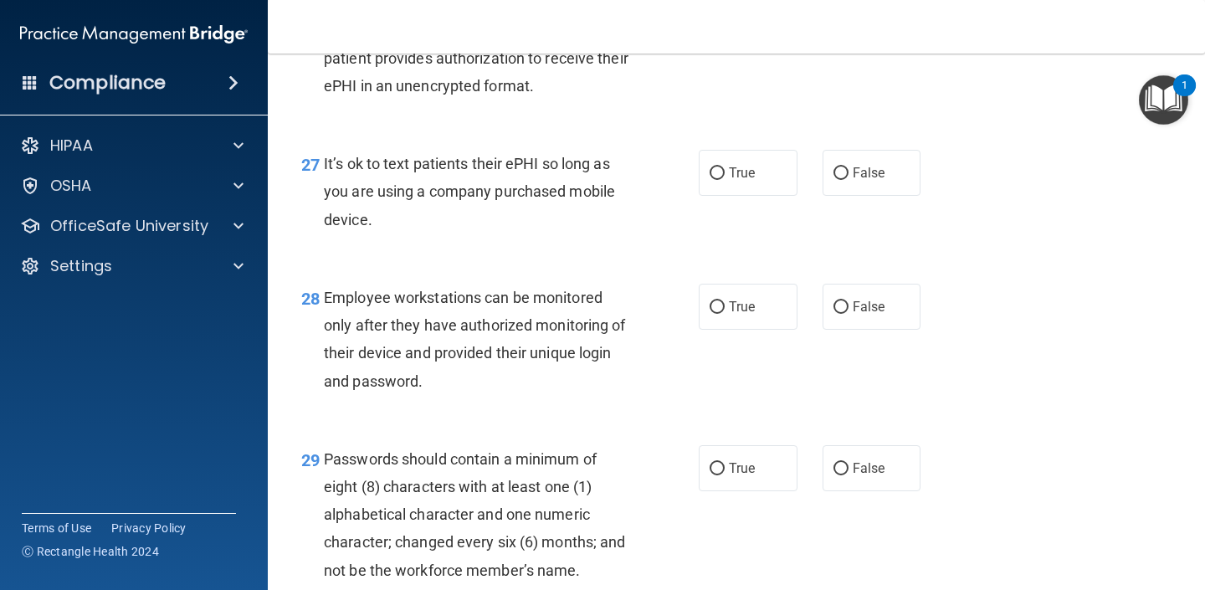
scroll to position [4320, 0]
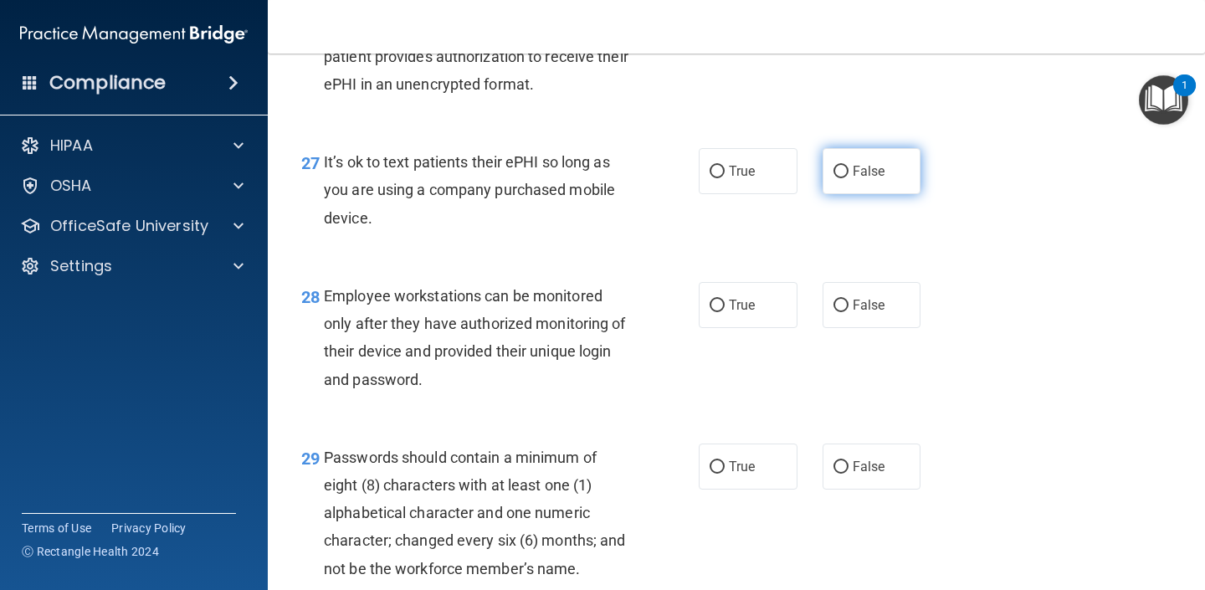
click at [865, 194] on label "False" at bounding box center [872, 171] width 99 height 46
click at [849, 178] on input "False" at bounding box center [841, 172] width 15 height 13
radio input "true"
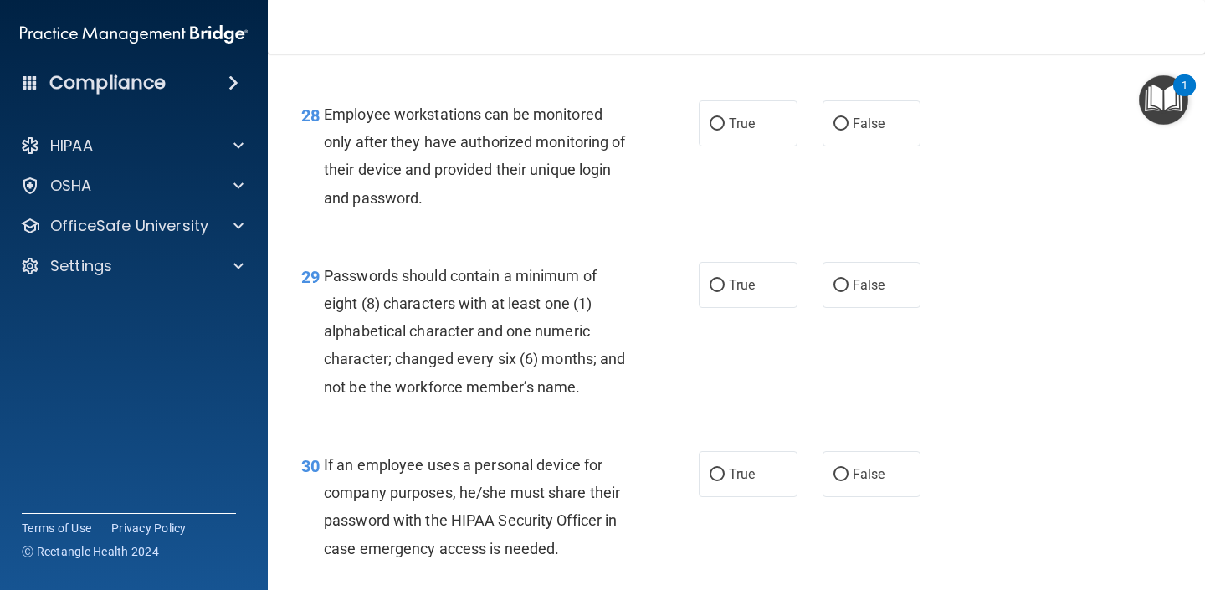
scroll to position [4502, 0]
click at [758, 146] on label "True" at bounding box center [748, 123] width 99 height 46
click at [725, 130] on input "True" at bounding box center [717, 123] width 15 height 13
radio input "true"
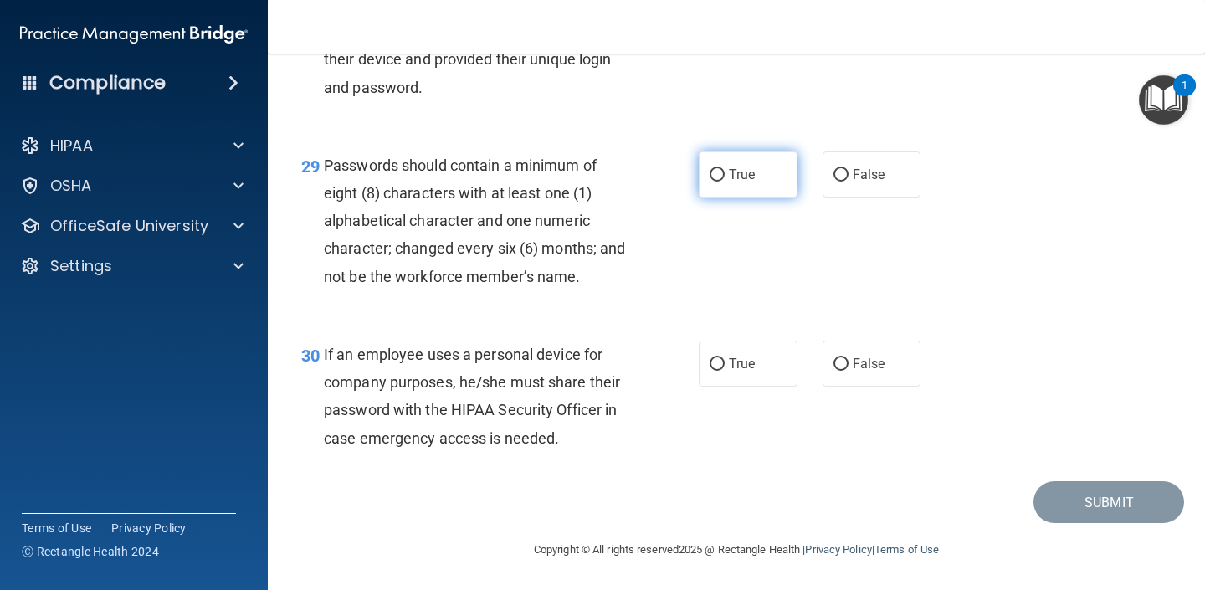
click at [772, 198] on label "True" at bounding box center [748, 174] width 99 height 46
click at [725, 182] on input "True" at bounding box center [717, 175] width 15 height 13
radio input "true"
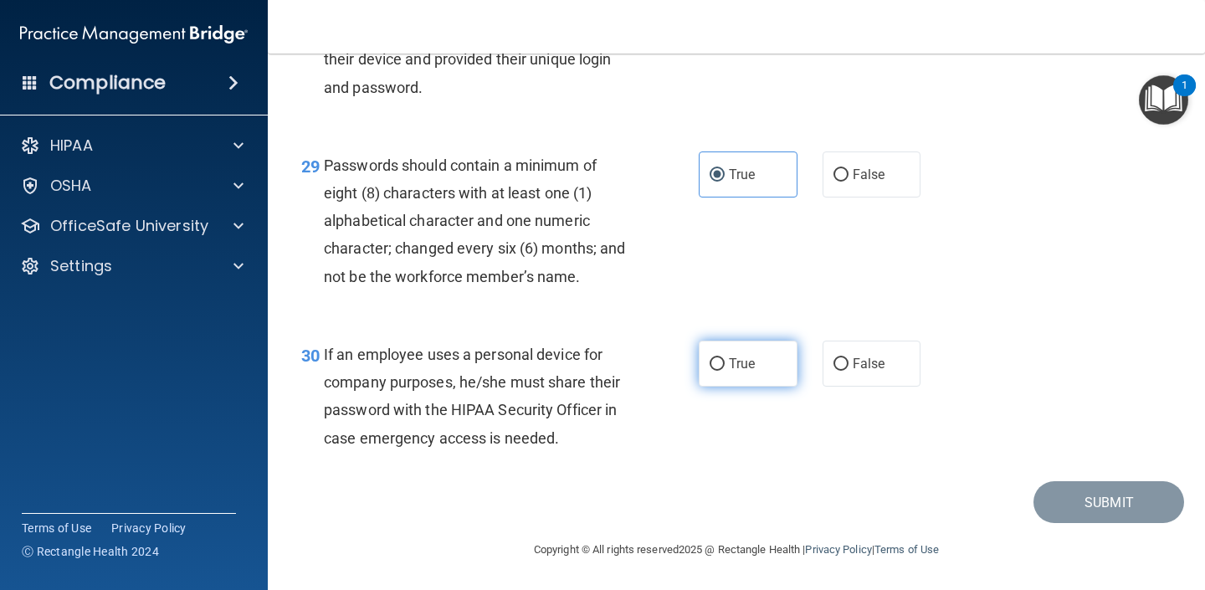
scroll to position [4641, 0]
click at [502, 408] on span "If an employee uses a personal device for company purposes, he/she must share t…" at bounding box center [472, 396] width 296 height 101
click at [501, 408] on span "If an employee uses a personal device for company purposes, he/she must share t…" at bounding box center [472, 396] width 296 height 101
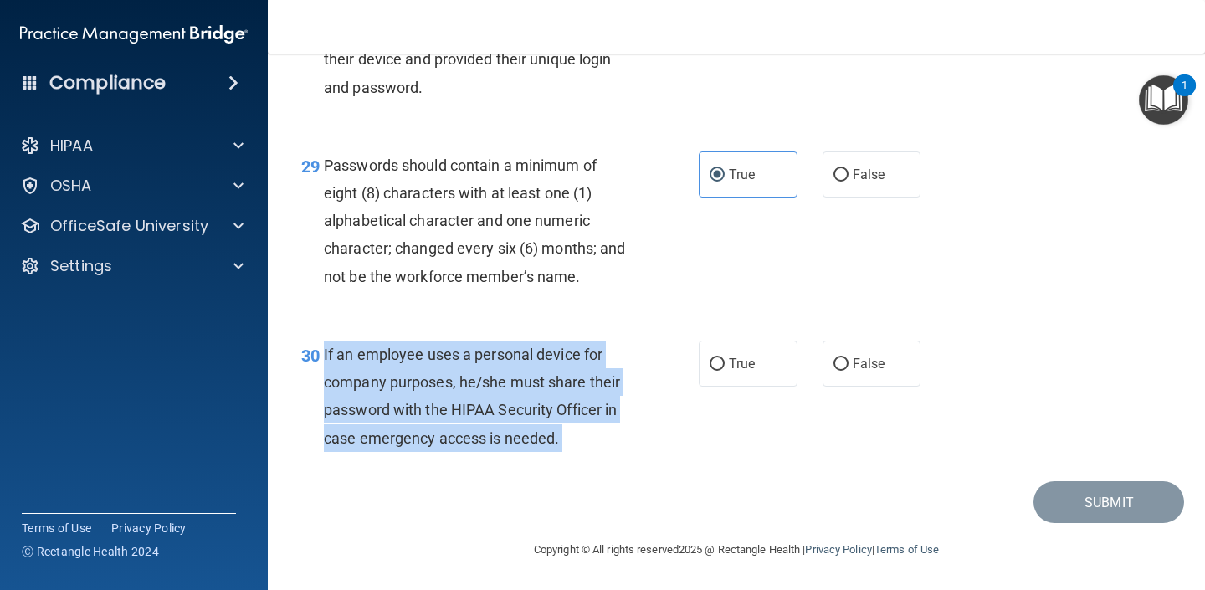
click at [501, 408] on span "If an employee uses a personal device for company purposes, he/she must share t…" at bounding box center [472, 396] width 296 height 101
copy div "If an employee uses a personal device for company purposes, he/she must share t…"
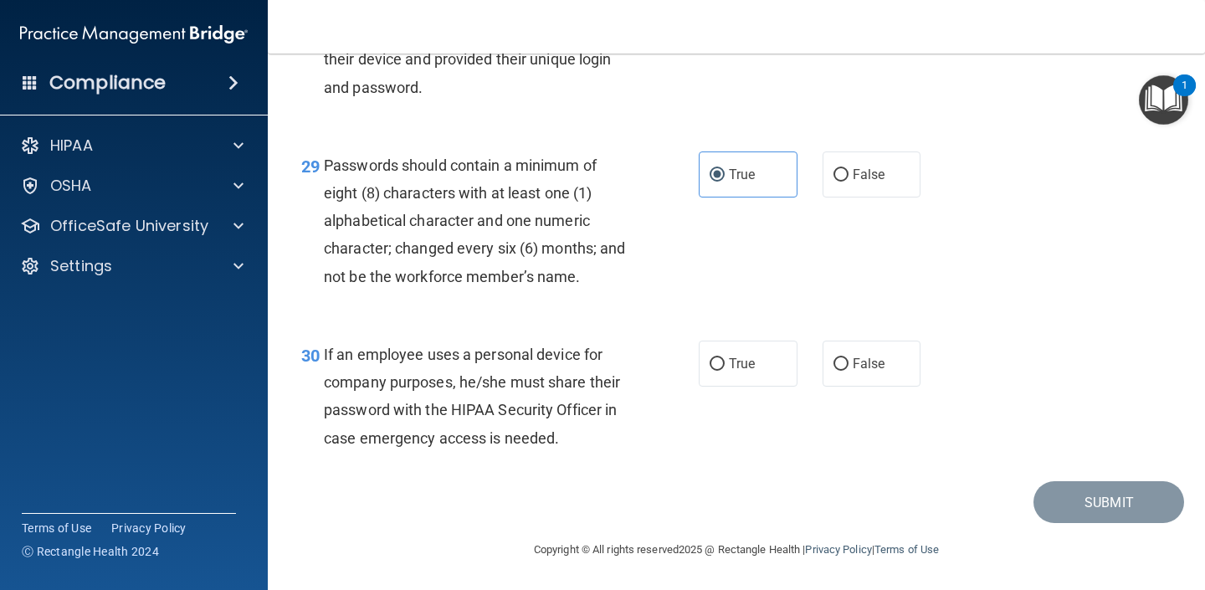
click at [875, 388] on div "30 If an employee uses a personal device for company purposes, he/she must shar…" at bounding box center [736, 401] width 895 height 162
click at [875, 380] on label "False" at bounding box center [872, 364] width 99 height 46
click at [849, 371] on input "False" at bounding box center [841, 364] width 15 height 13
radio input "true"
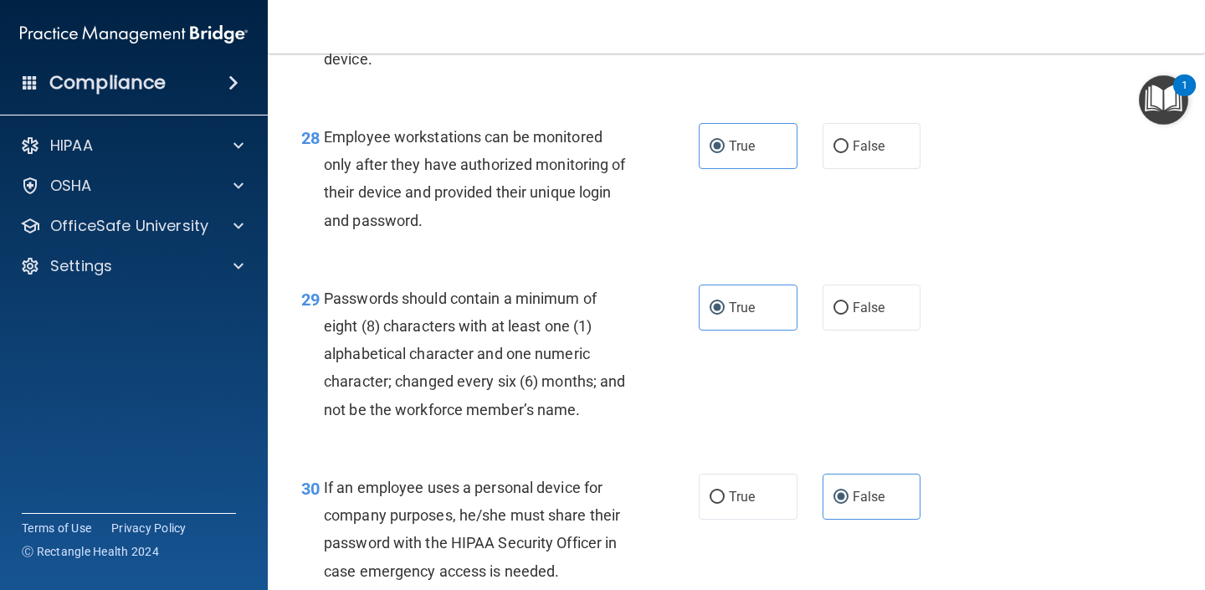
scroll to position [4471, 0]
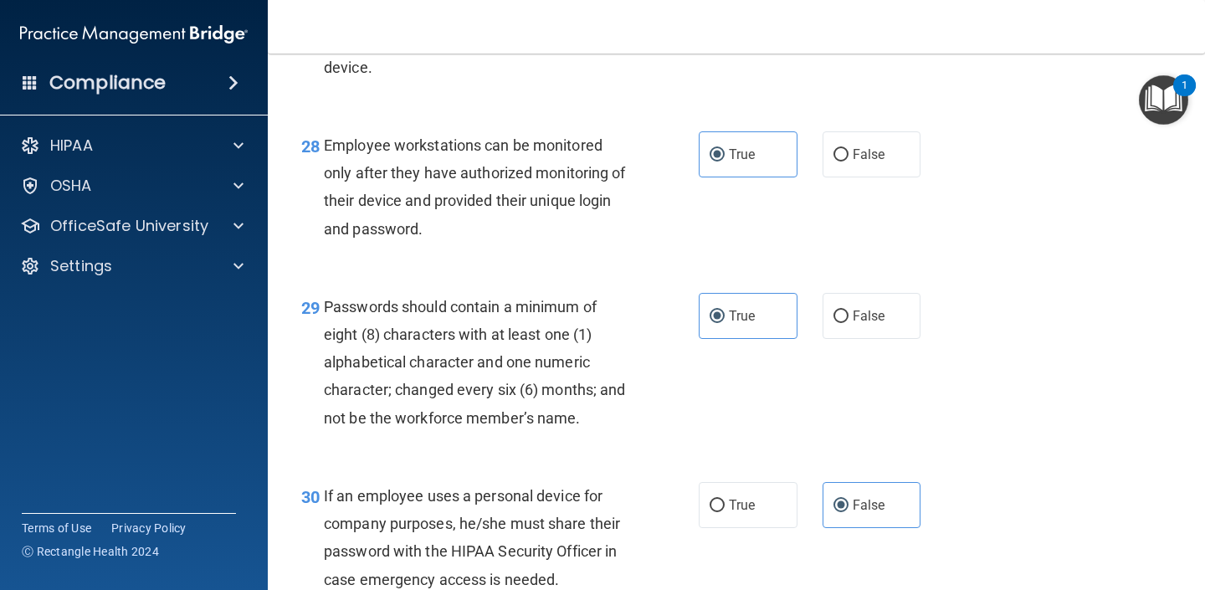
click at [511, 202] on span "Employee workstations can be monitored only after they have authorized monitori…" at bounding box center [475, 186] width 302 height 101
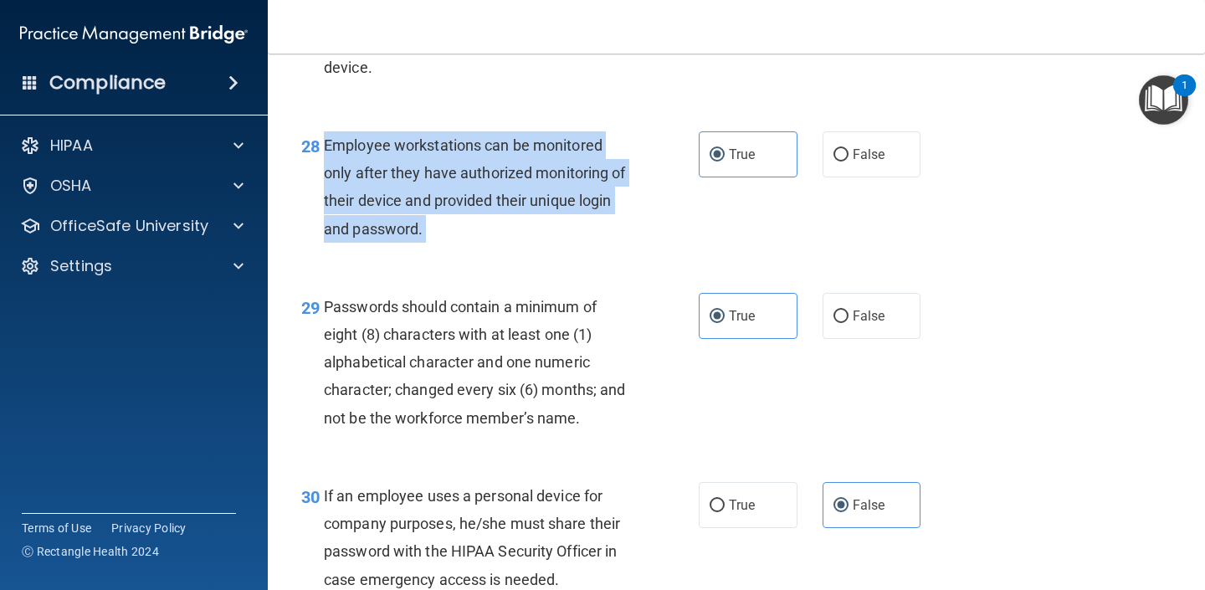
click at [511, 202] on span "Employee workstations can be monitored only after they have authorized monitori…" at bounding box center [475, 186] width 302 height 101
copy div "Employee workstations can be monitored only after they have authorized monitori…"
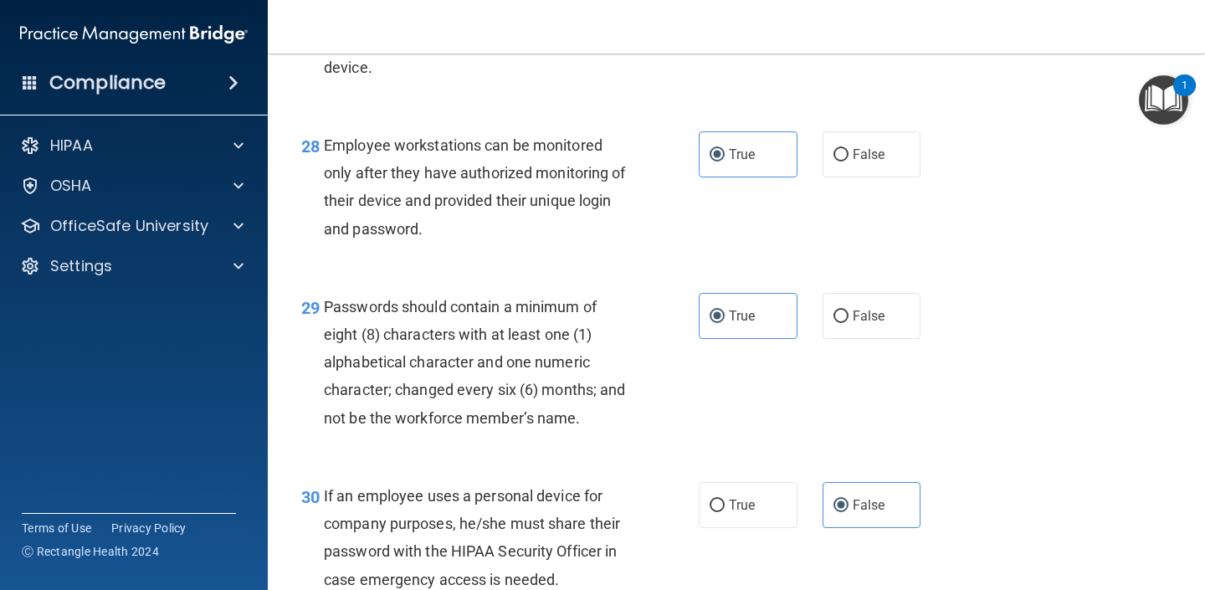
click at [894, 160] on div "28 Employee workstations can be monitored only after they have authorized monit…" at bounding box center [736, 191] width 895 height 162
click at [883, 162] on span "False" at bounding box center [869, 154] width 33 height 16
click at [849, 162] on input "False" at bounding box center [841, 155] width 15 height 13
radio input "true"
radio input "false"
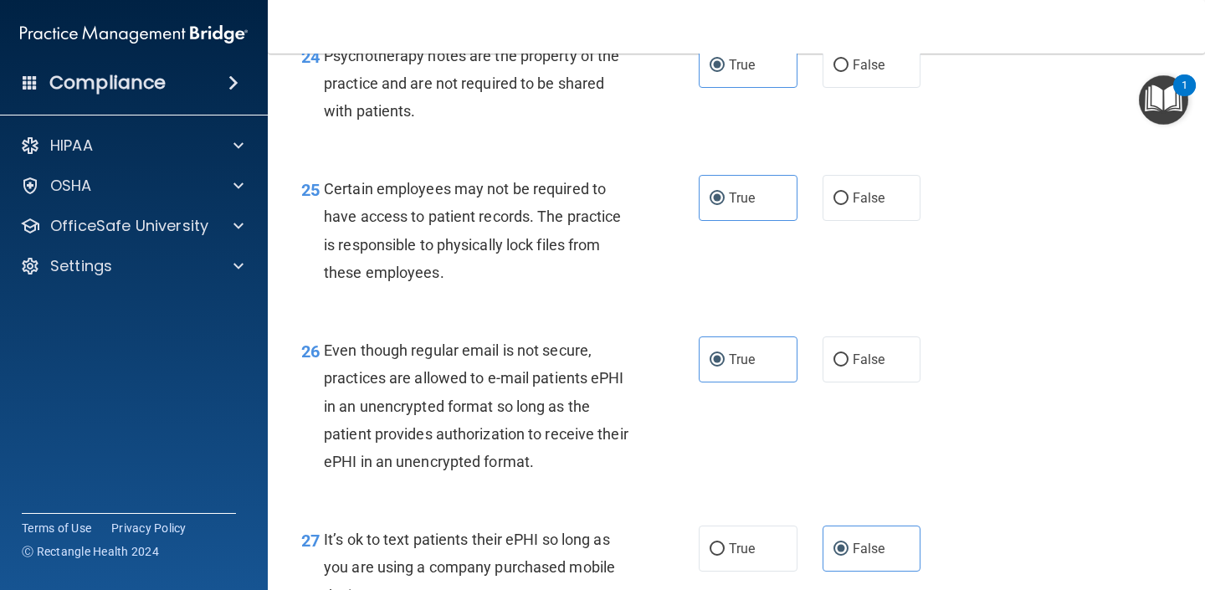
scroll to position [3942, 0]
click at [487, 277] on span "Certain employees may not be required to have access to patient records. The pr…" at bounding box center [472, 231] width 297 height 101
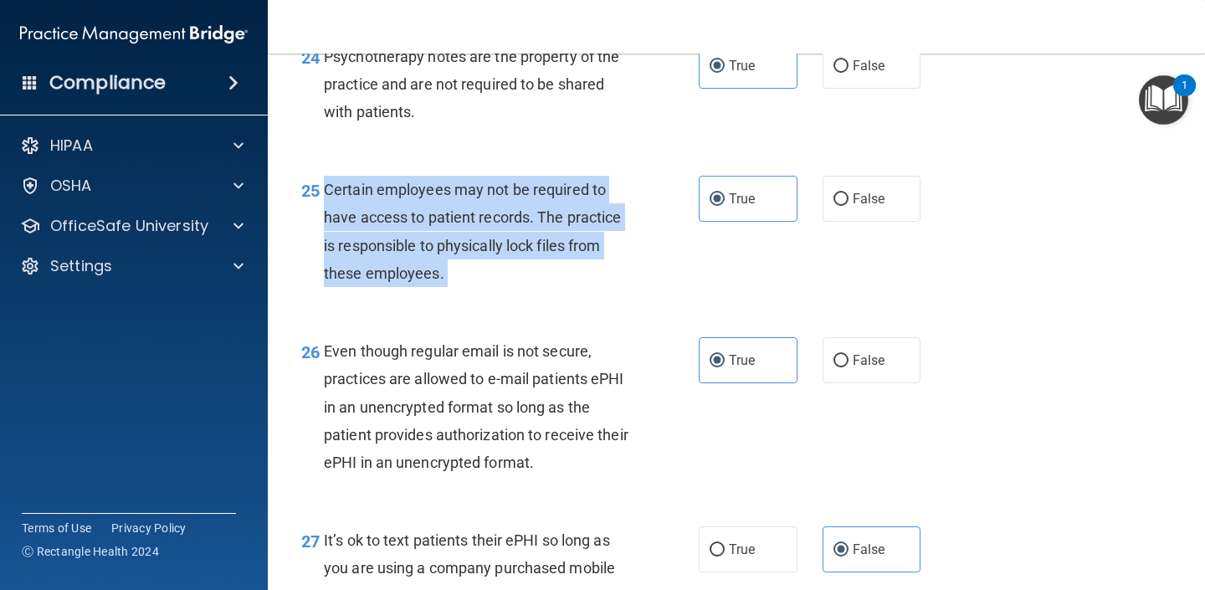
click at [487, 277] on span "Certain employees may not be required to have access to patient records. The pr…" at bounding box center [472, 231] width 297 height 101
copy div "Certain employees may not be required to have access to patient records. The pr…"
click at [464, 250] on span "Certain employees may not be required to have access to patient records. The pr…" at bounding box center [472, 231] width 297 height 101
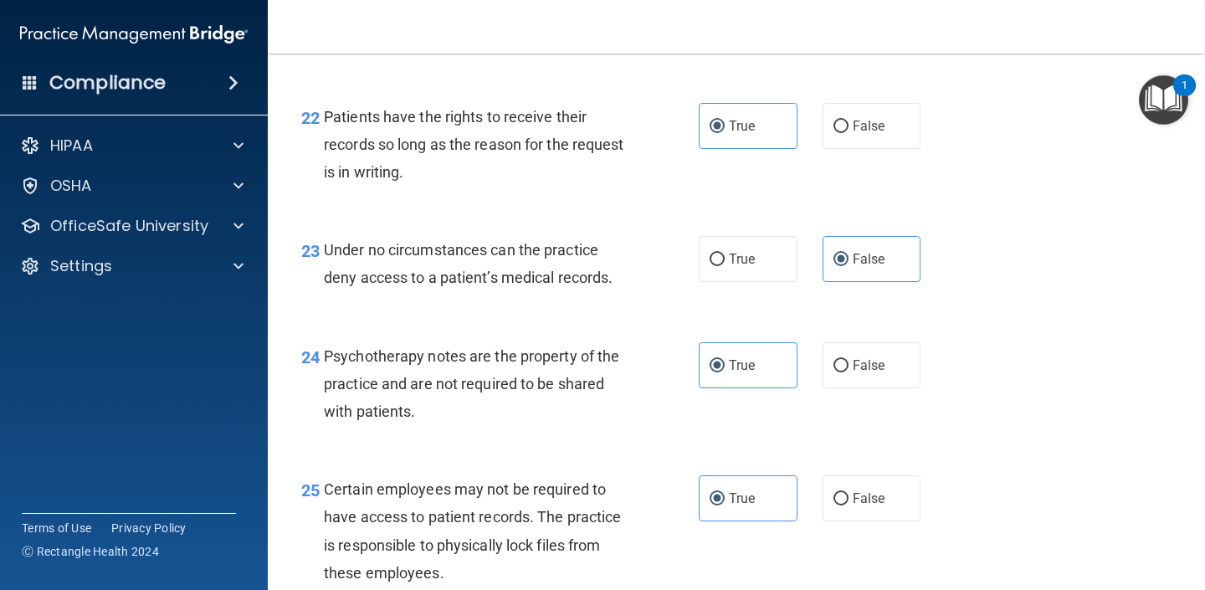
scroll to position [3613, 0]
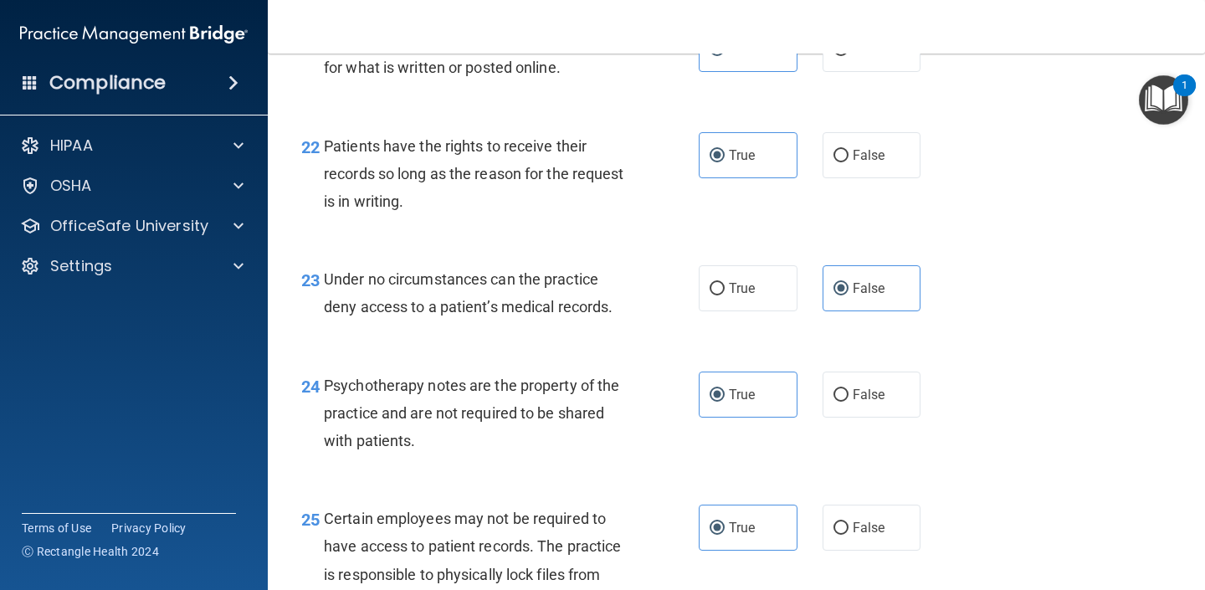
click at [472, 300] on span "Under no circumstances can the practice deny access to a patient’s medical reco…" at bounding box center [468, 292] width 289 height 45
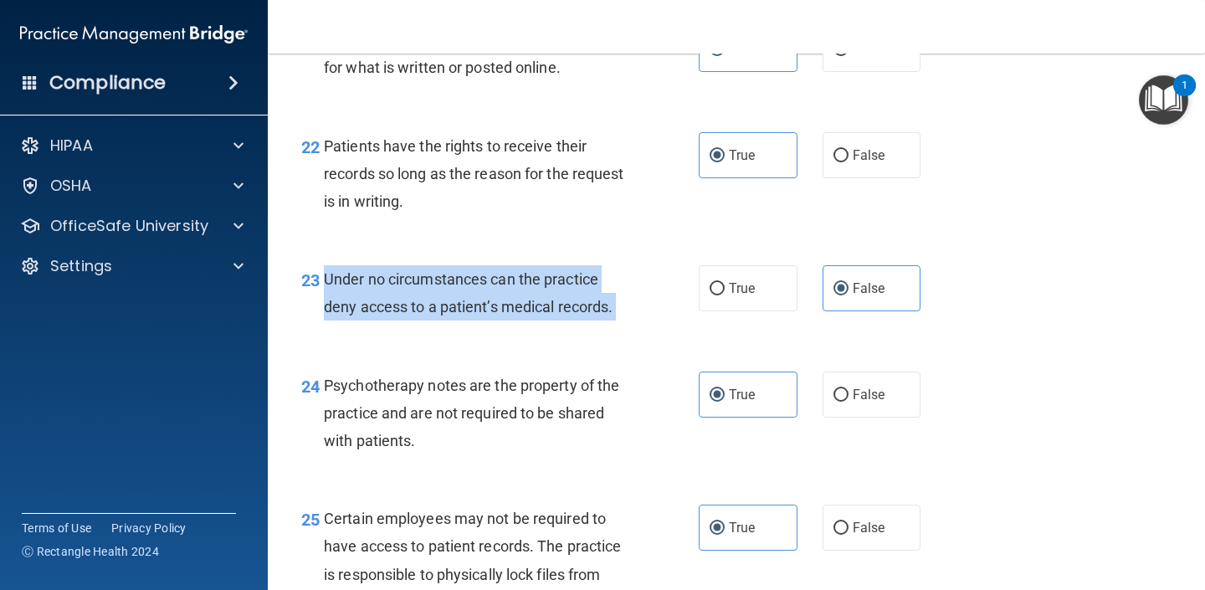
click at [472, 300] on span "Under no circumstances can the practice deny access to a patient’s medical reco…" at bounding box center [468, 292] width 289 height 45
copy div "Under no circumstances can the practice deny access to a patient’s medical reco…"
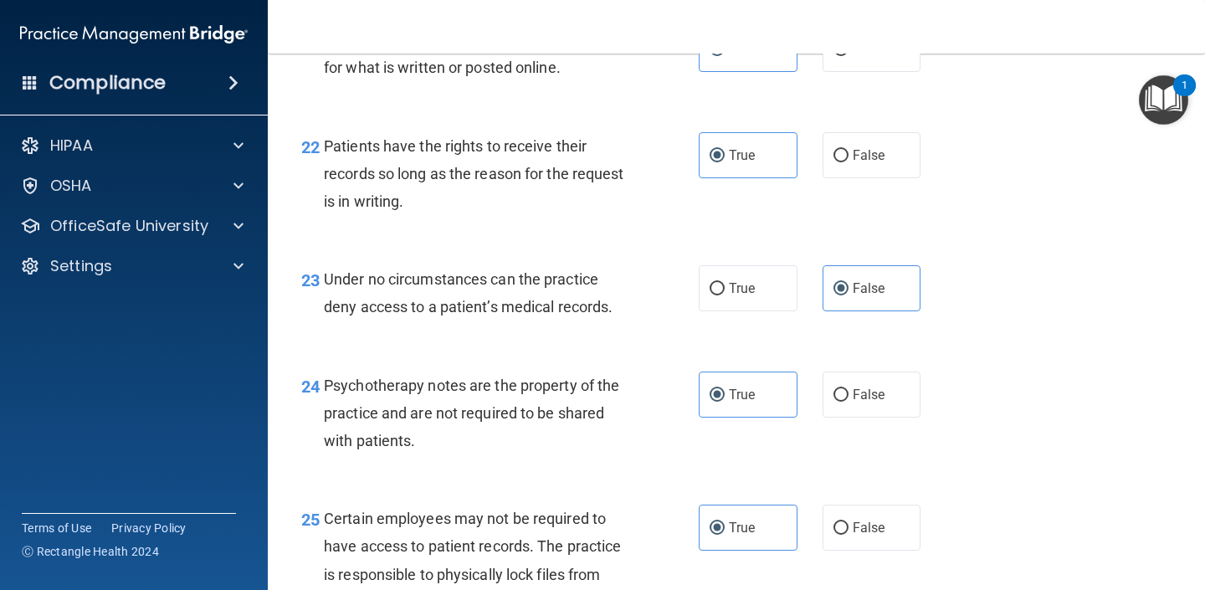
click at [976, 242] on div "22 Patients have the rights to receive their records so long as the reason for …" at bounding box center [736, 178] width 895 height 134
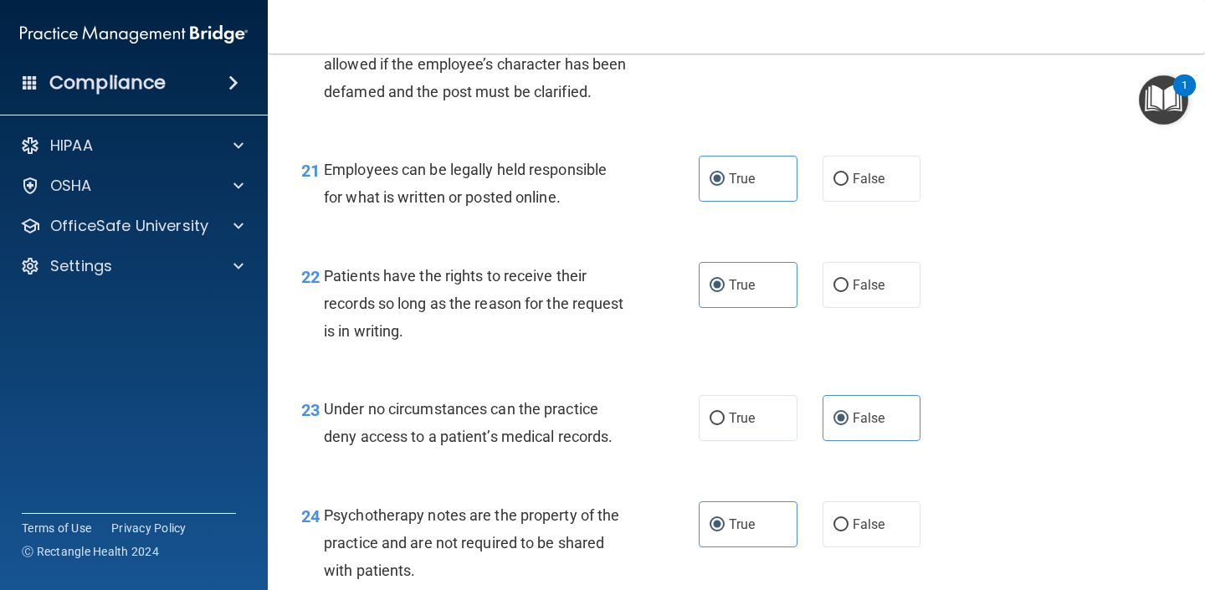
scroll to position [3478, 0]
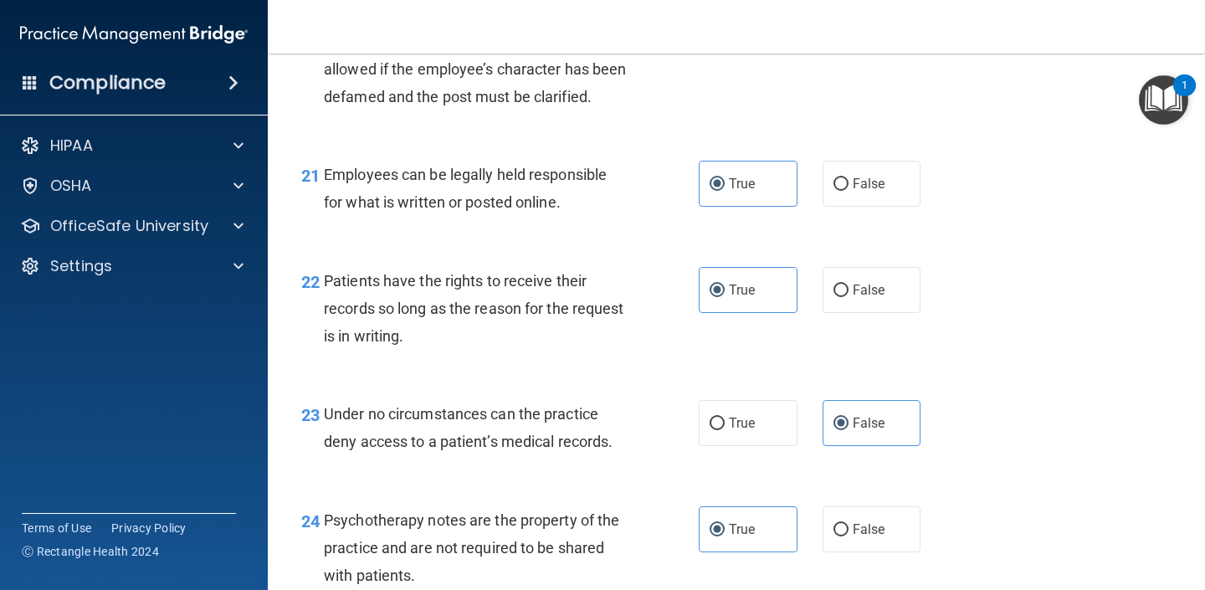
click at [499, 338] on span "Patients have the rights to receive their records so long as the reason for the…" at bounding box center [474, 308] width 300 height 73
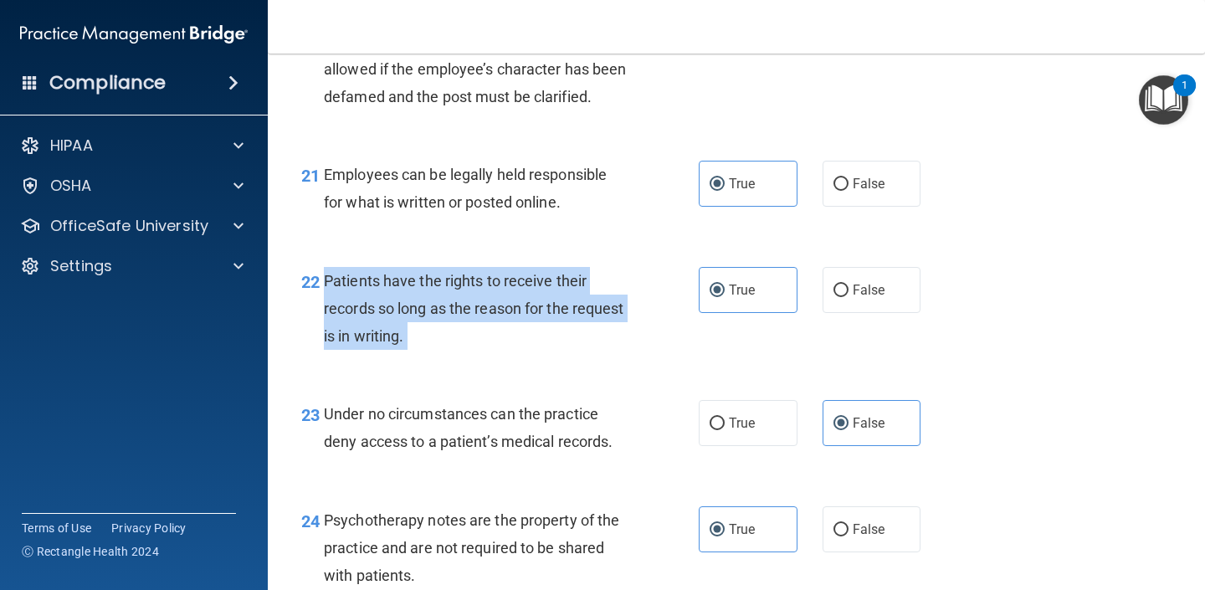
click at [499, 338] on span "Patients have the rights to receive their records so long as the reason for the…" at bounding box center [474, 308] width 300 height 73
copy div "Patients have the rights to receive their records so long as the reason for the…"
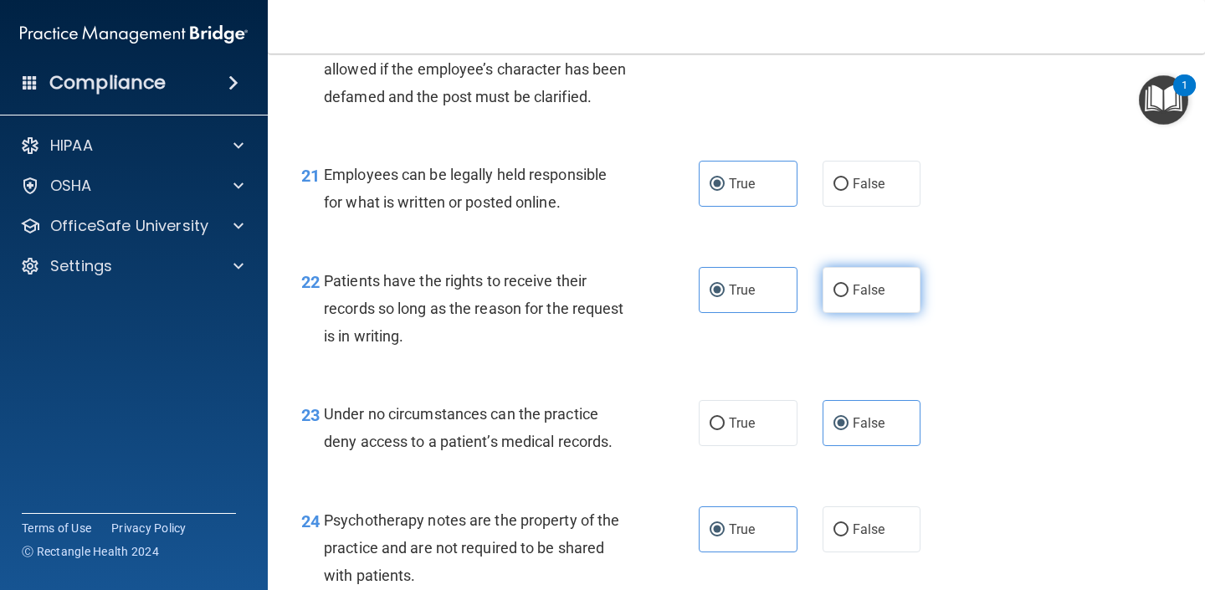
click at [867, 298] on span "False" at bounding box center [869, 290] width 33 height 16
click at [849, 297] on input "False" at bounding box center [841, 291] width 15 height 13
radio input "true"
radio input "false"
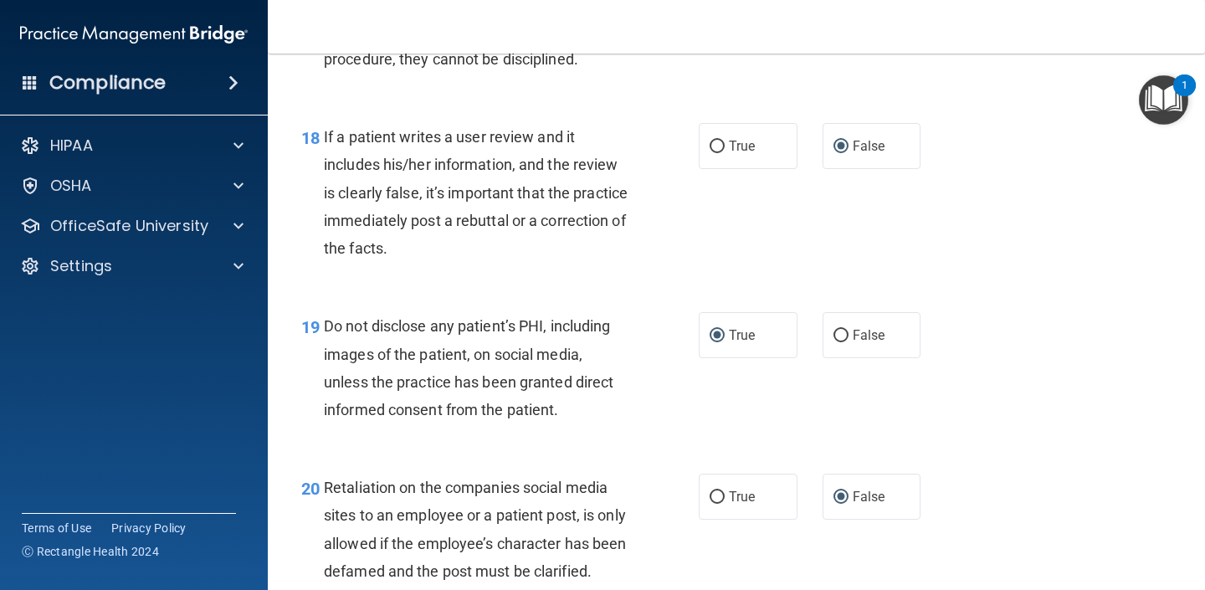
scroll to position [4642, 0]
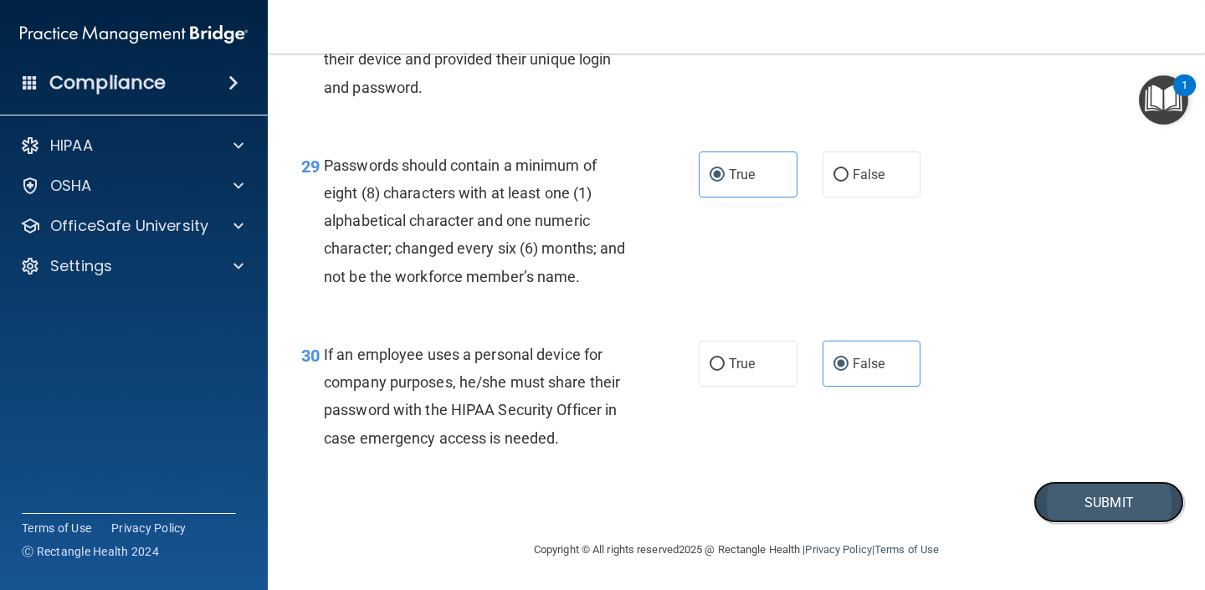
click at [1093, 494] on button "Submit" at bounding box center [1109, 502] width 151 height 43
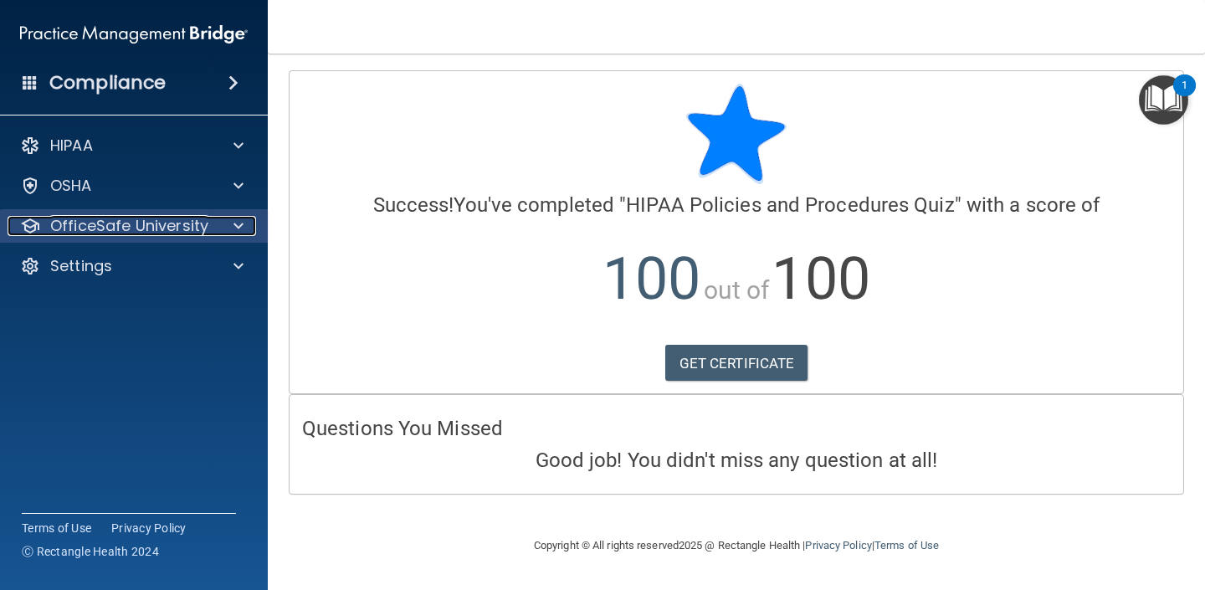
click at [224, 229] on div at bounding box center [236, 226] width 42 height 20
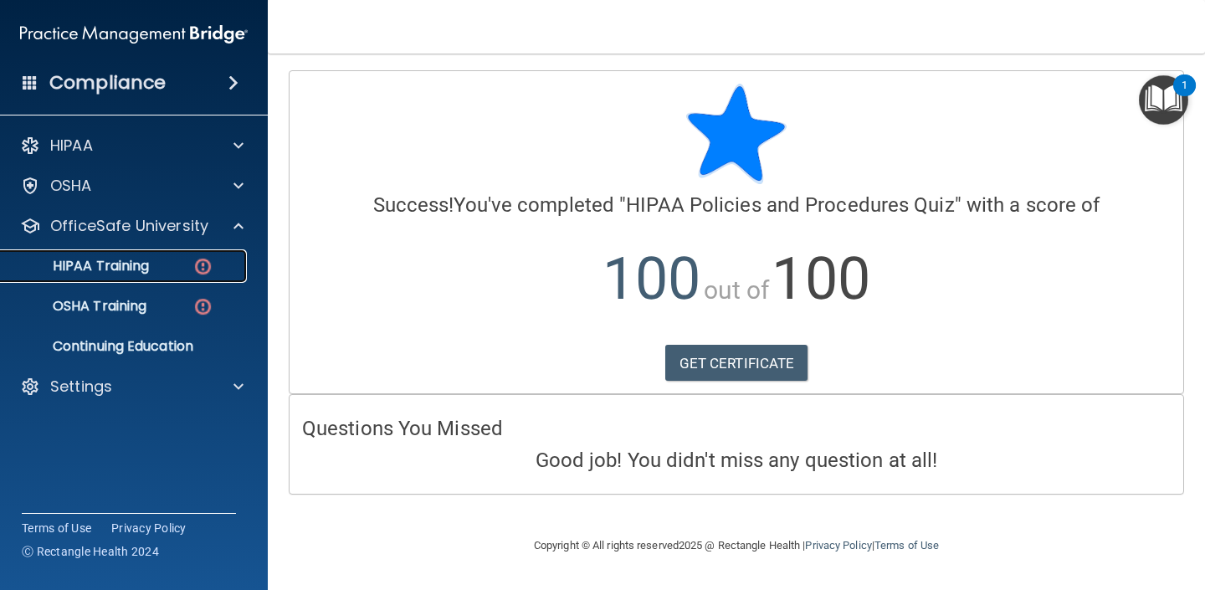
click at [149, 272] on p "HIPAA Training" at bounding box center [80, 266] width 138 height 17
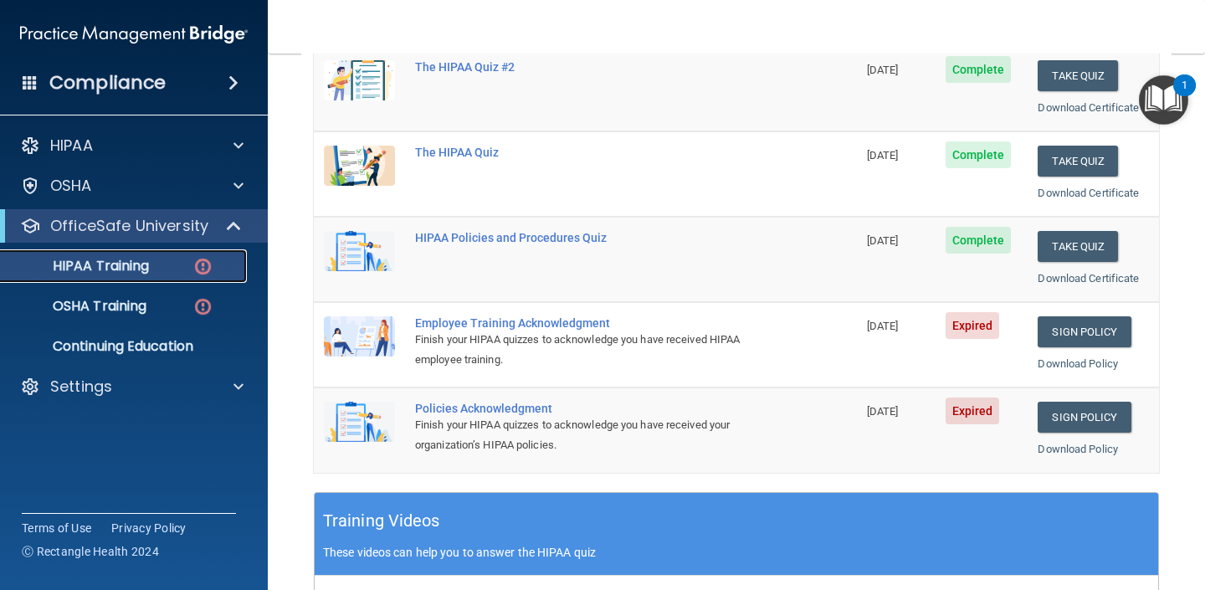
scroll to position [261, 0]
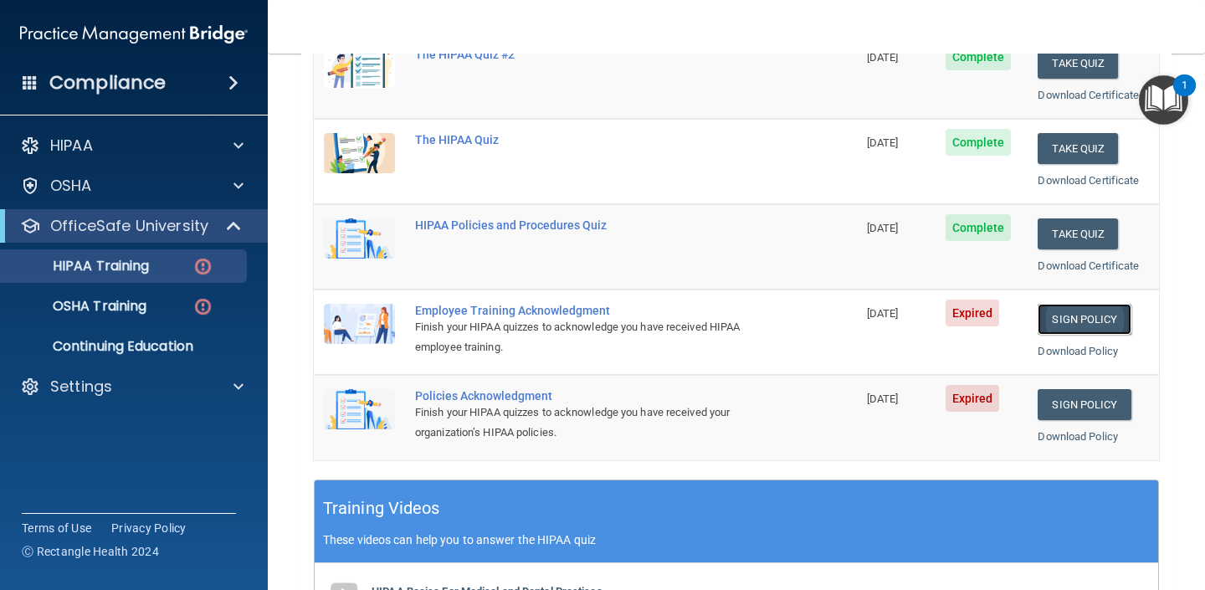
click at [1055, 316] on link "Sign Policy" at bounding box center [1084, 319] width 93 height 31
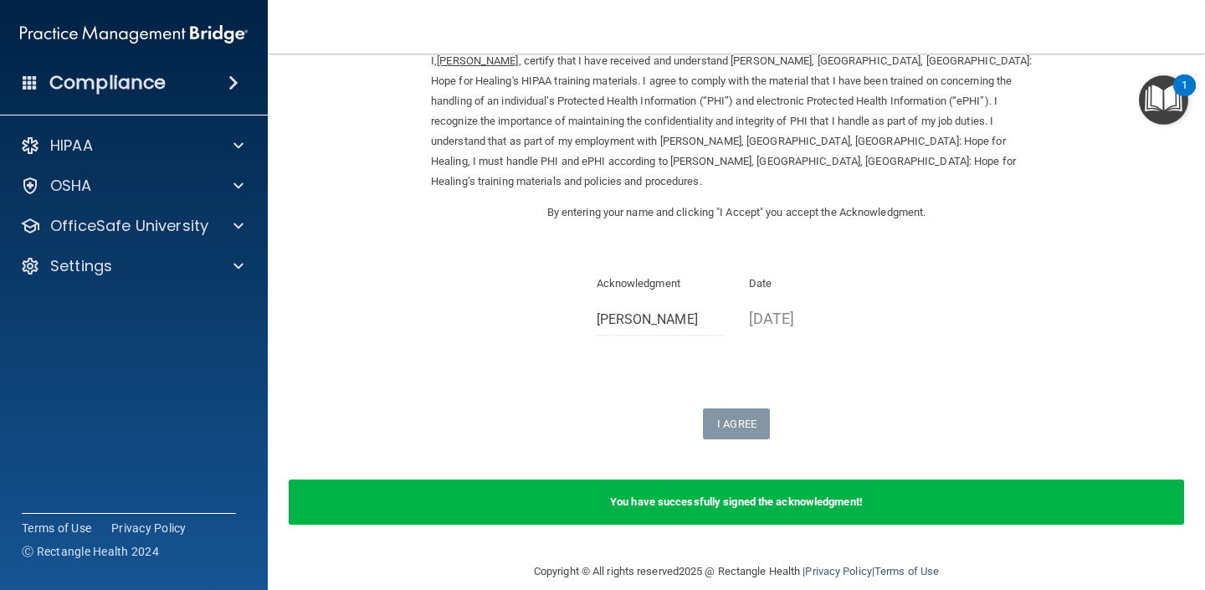
scroll to position [81, 0]
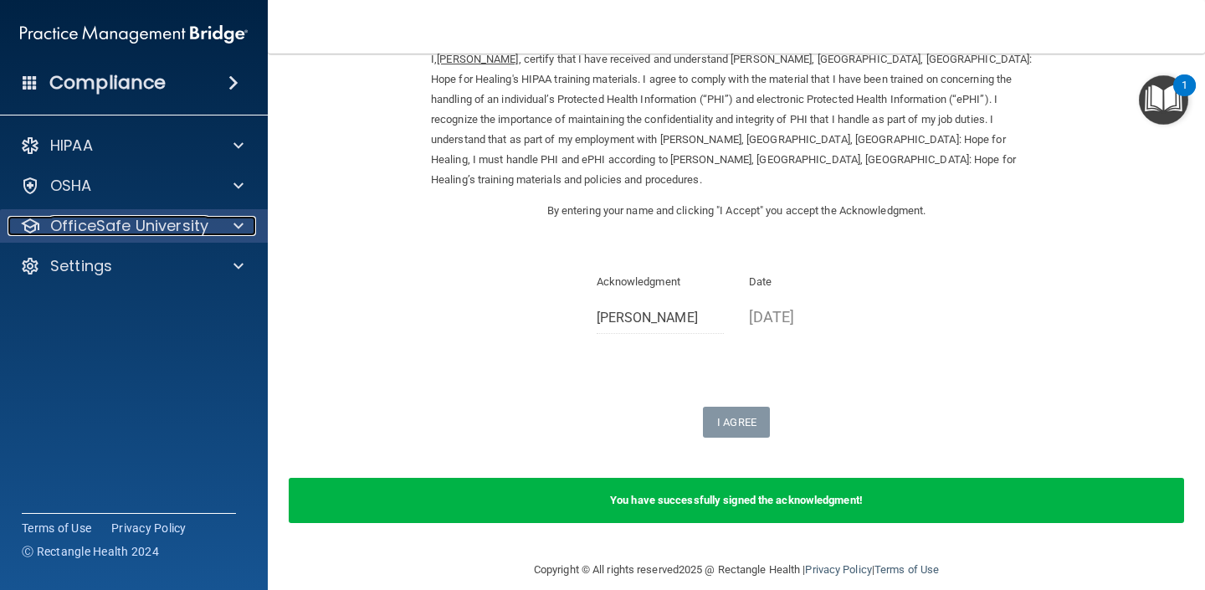
click at [116, 222] on p "OfficeSafe University" at bounding box center [129, 226] width 158 height 20
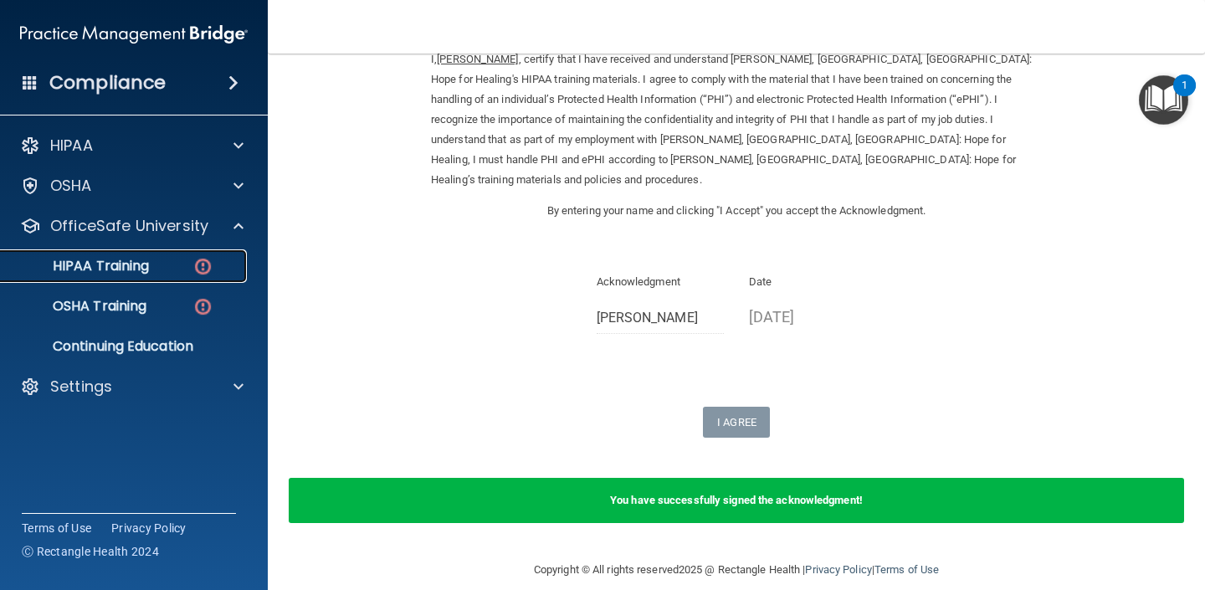
click at [127, 276] on link "HIPAA Training" at bounding box center [115, 265] width 264 height 33
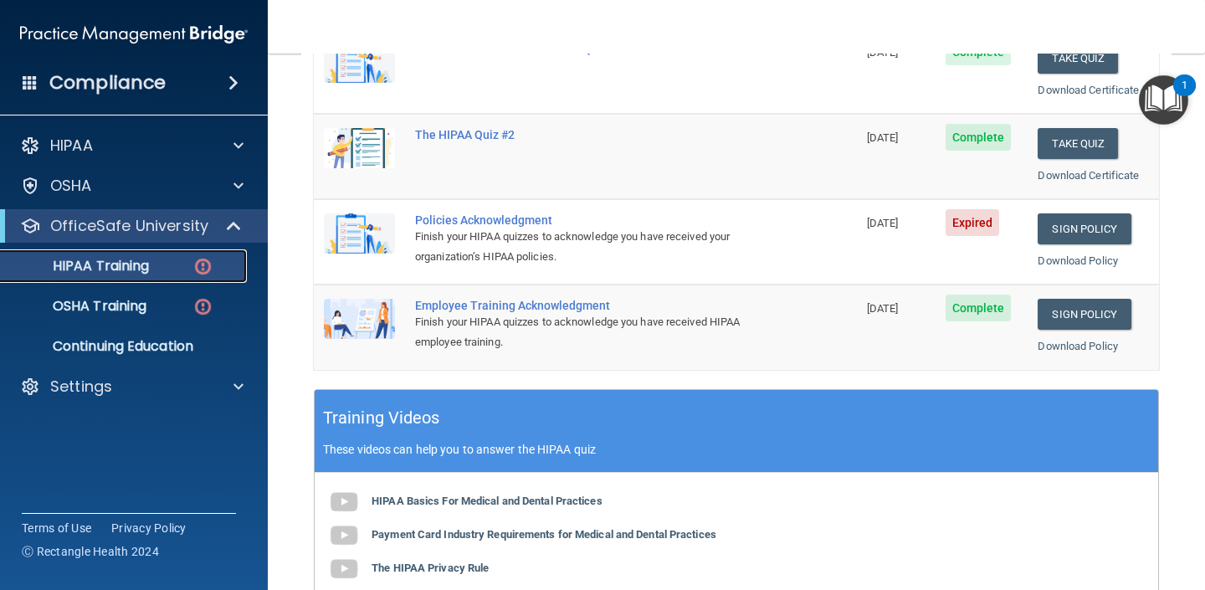
scroll to position [346, 0]
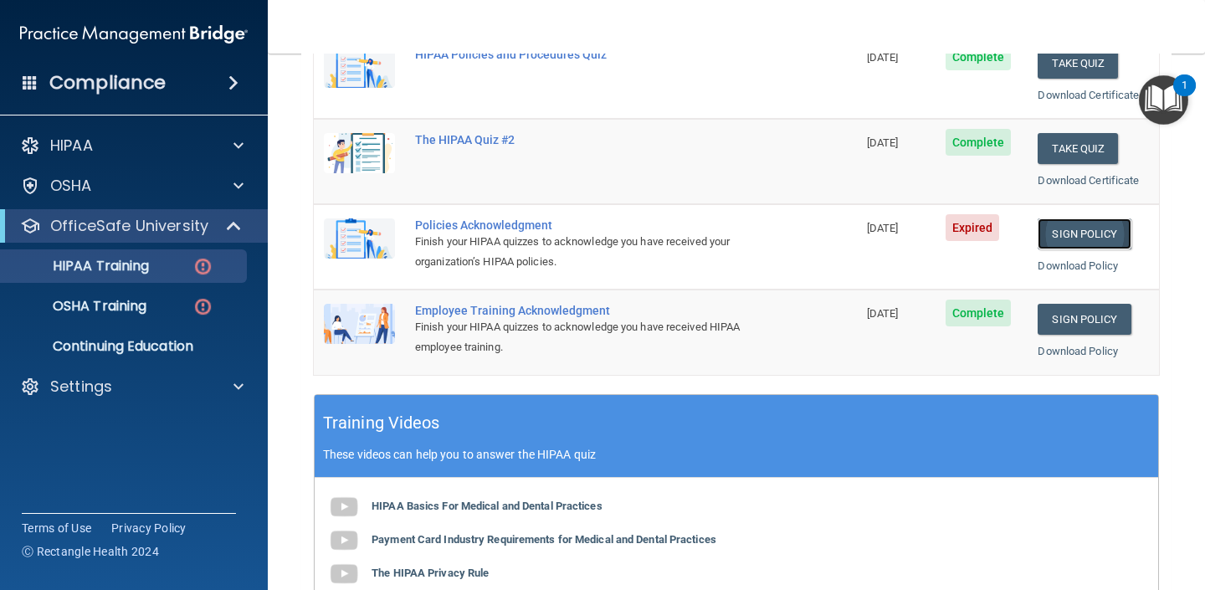
click at [1073, 235] on link "Sign Policy" at bounding box center [1084, 233] width 93 height 31
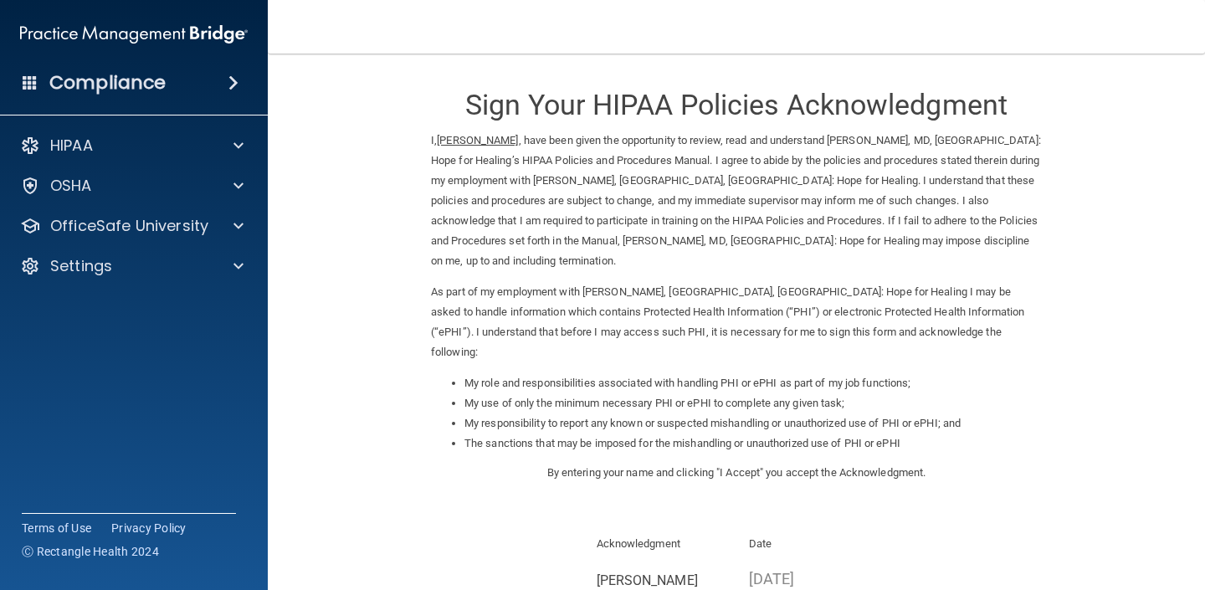
scroll to position [178, 0]
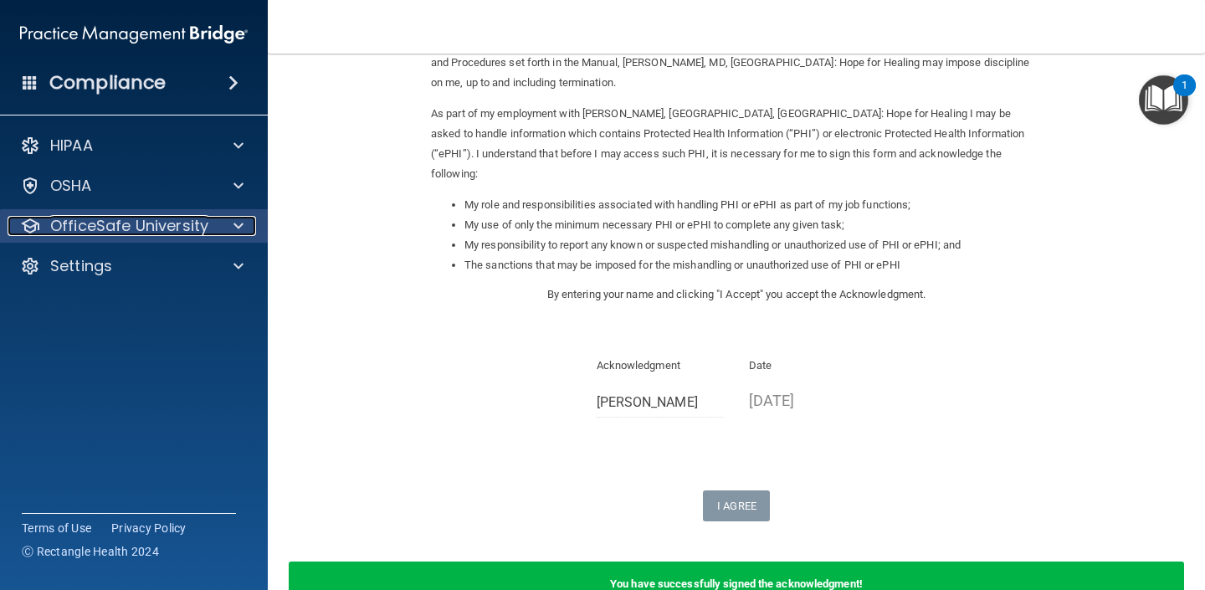
click at [214, 221] on div "OfficeSafe University" at bounding box center [112, 226] width 208 height 20
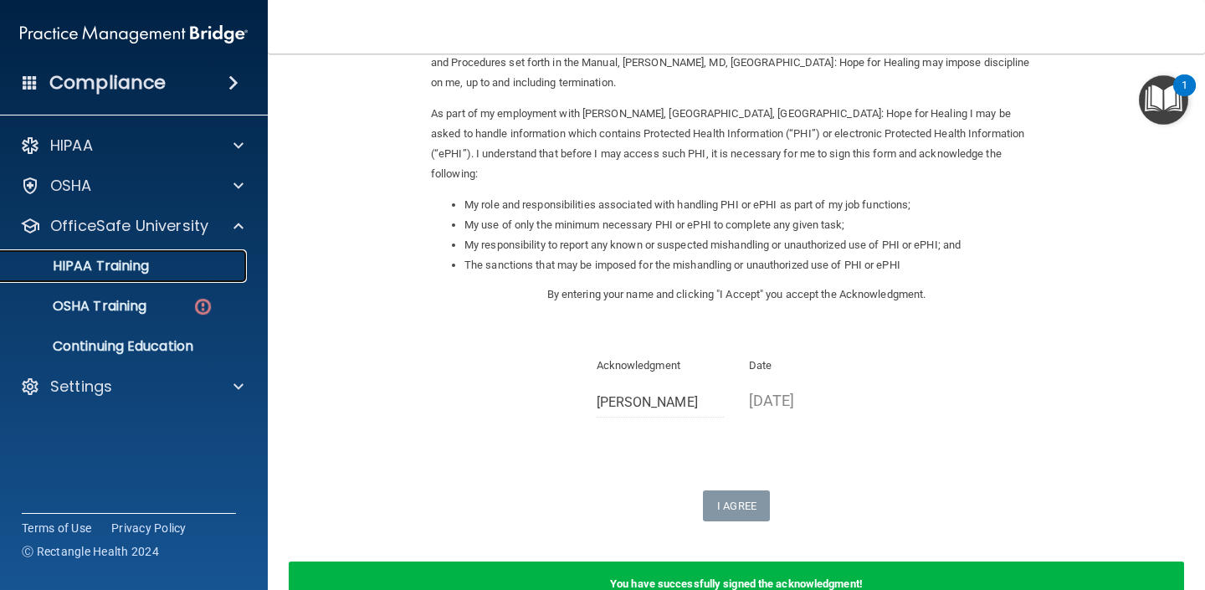
click at [174, 269] on div "HIPAA Training" at bounding box center [125, 266] width 228 height 17
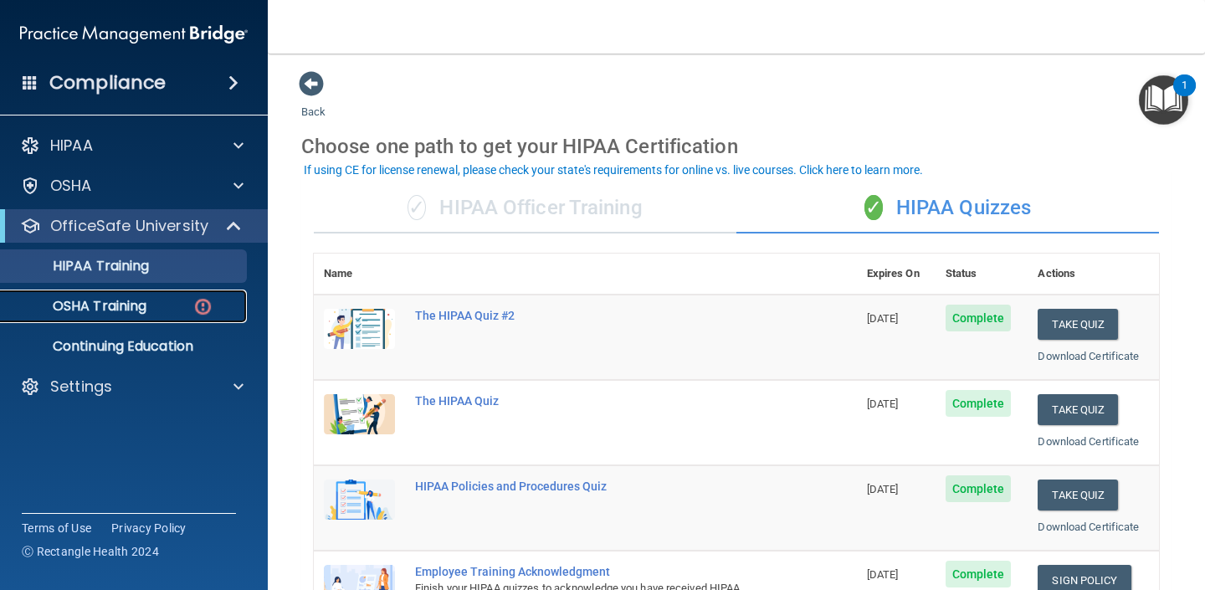
click at [121, 310] on p "OSHA Training" at bounding box center [79, 306] width 136 height 17
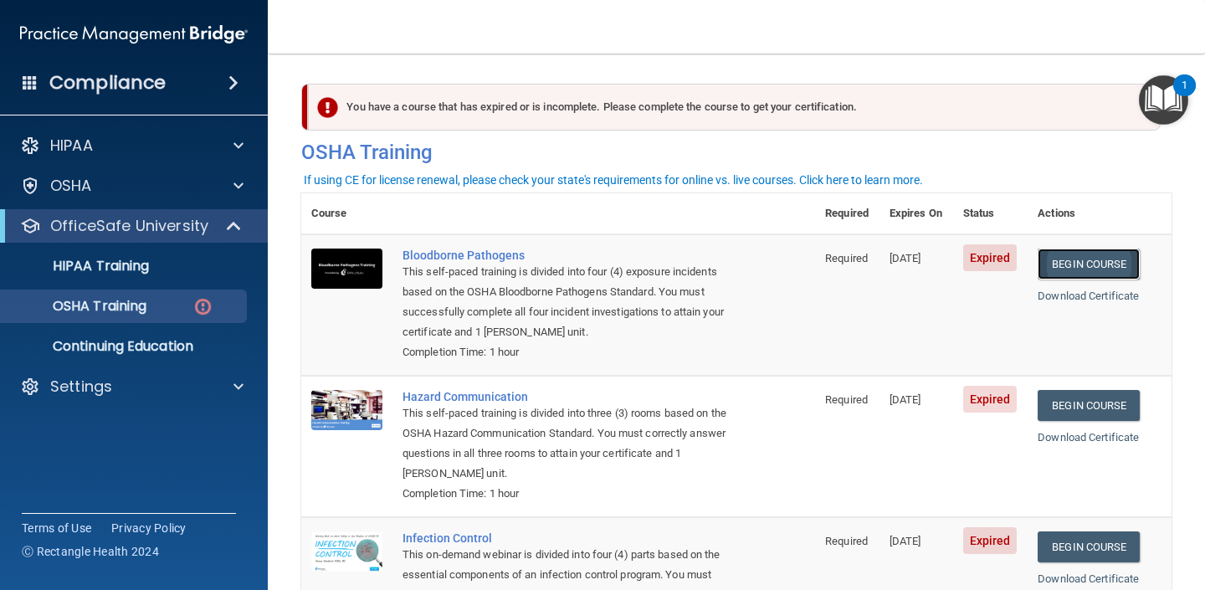
click at [1088, 267] on link "Begin Course" at bounding box center [1089, 264] width 102 height 31
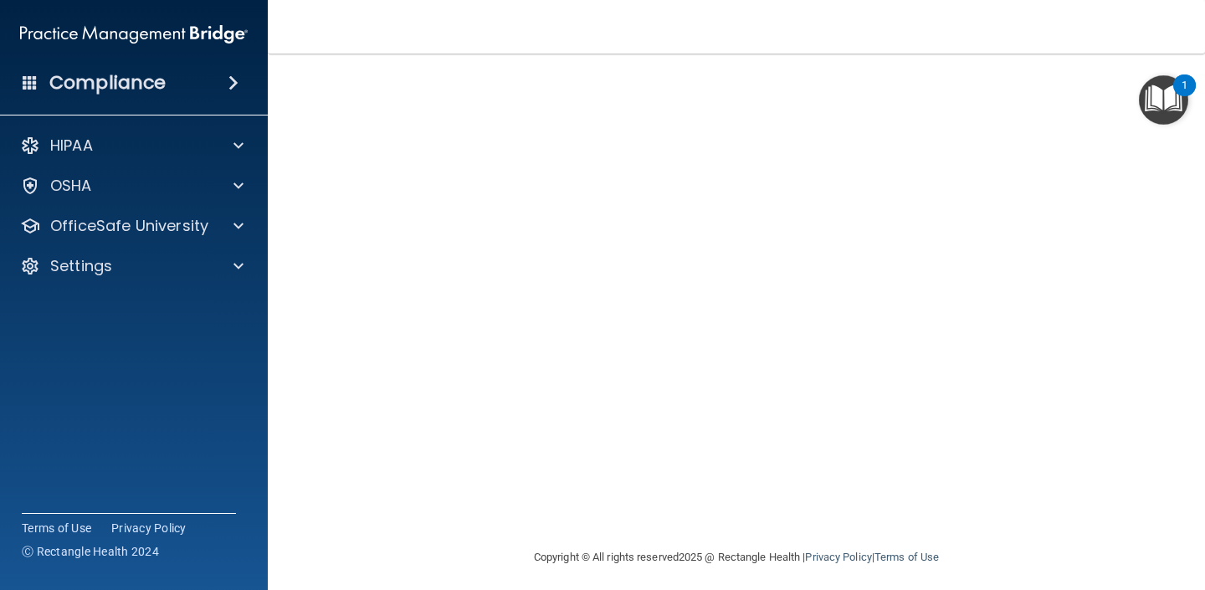
scroll to position [126, 0]
